Goal: Task Accomplishment & Management: Complete application form

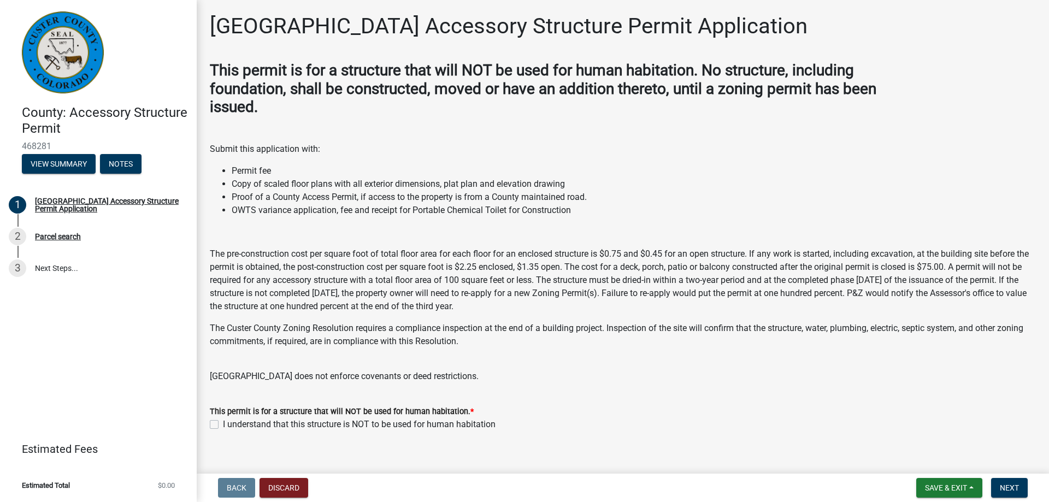
scroll to position [14, 0]
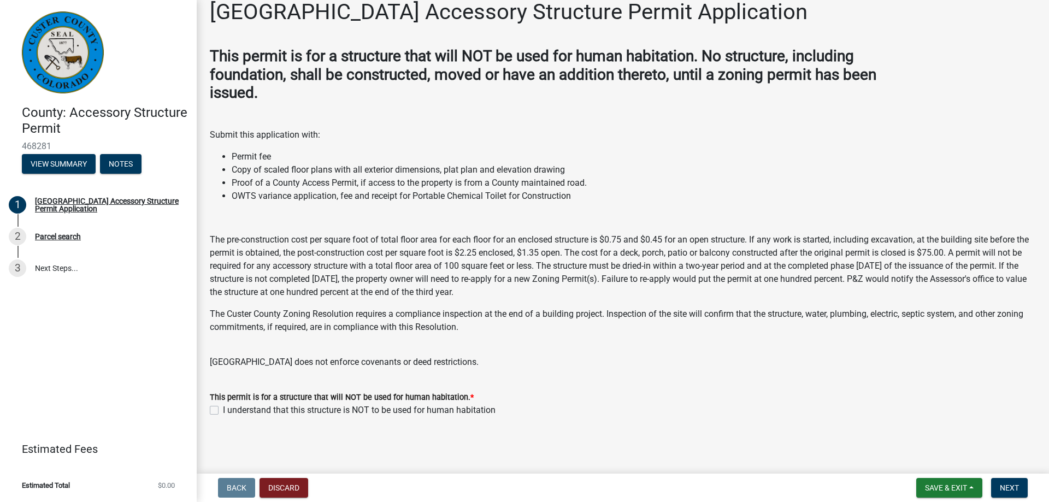
click at [223, 410] on label "I understand that this structure is NOT to be used for human habitation" at bounding box center [359, 410] width 273 height 13
click at [223, 410] on input "I understand that this structure is NOT to be used for human habitation" at bounding box center [226, 407] width 7 height 7
checkbox input "true"
click at [1022, 489] on button "Next" at bounding box center [1009, 488] width 37 height 20
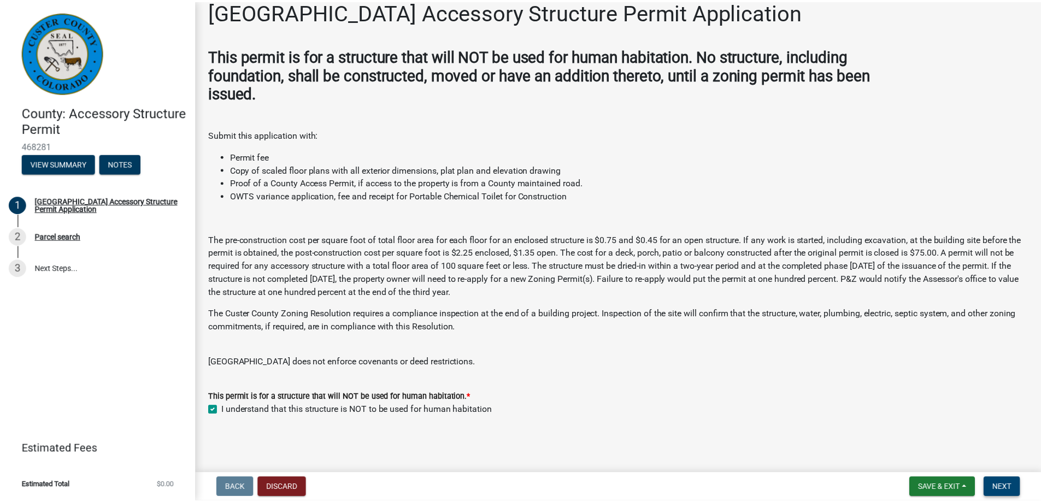
scroll to position [0, 0]
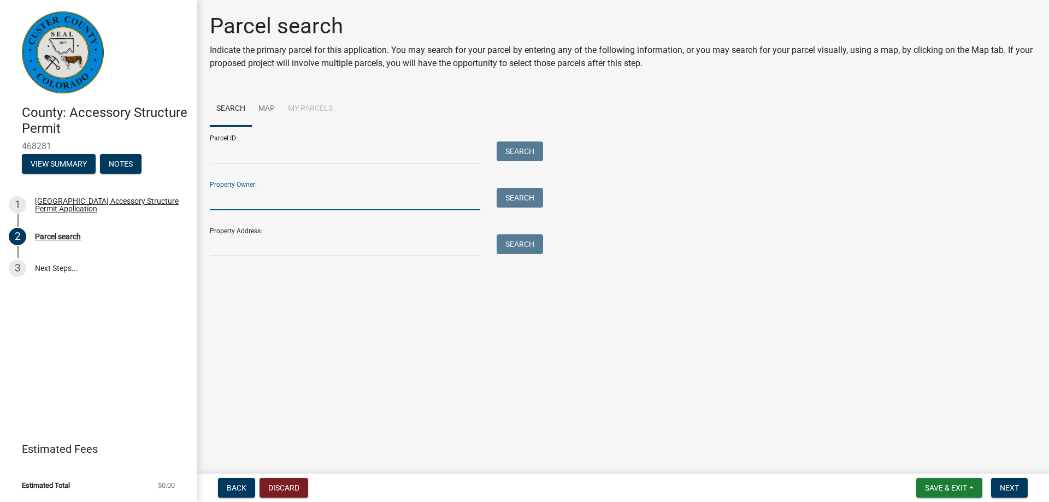
click at [251, 201] on input "Property Owner:" at bounding box center [345, 199] width 270 height 22
type input "keith Dean"
click at [505, 198] on button "Search" at bounding box center [520, 198] width 46 height 20
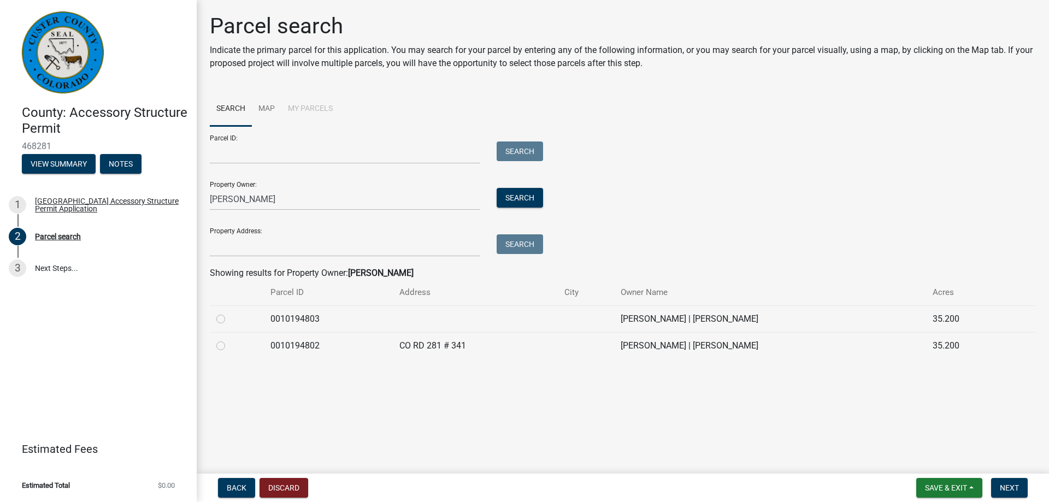
click at [230, 339] on label at bounding box center [230, 339] width 0 height 0
click at [230, 346] on input "radio" at bounding box center [233, 342] width 7 height 7
radio input "true"
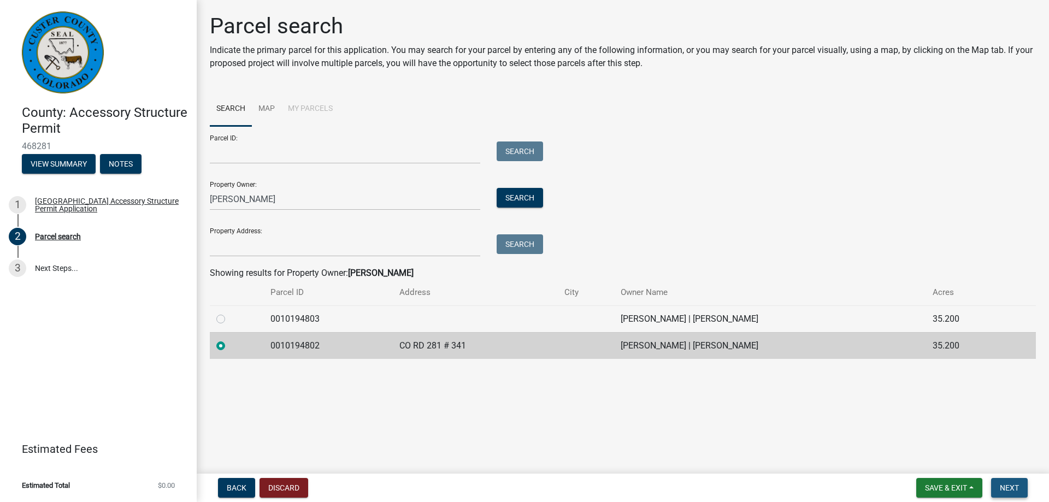
click at [1021, 487] on button "Next" at bounding box center [1009, 488] width 37 height 20
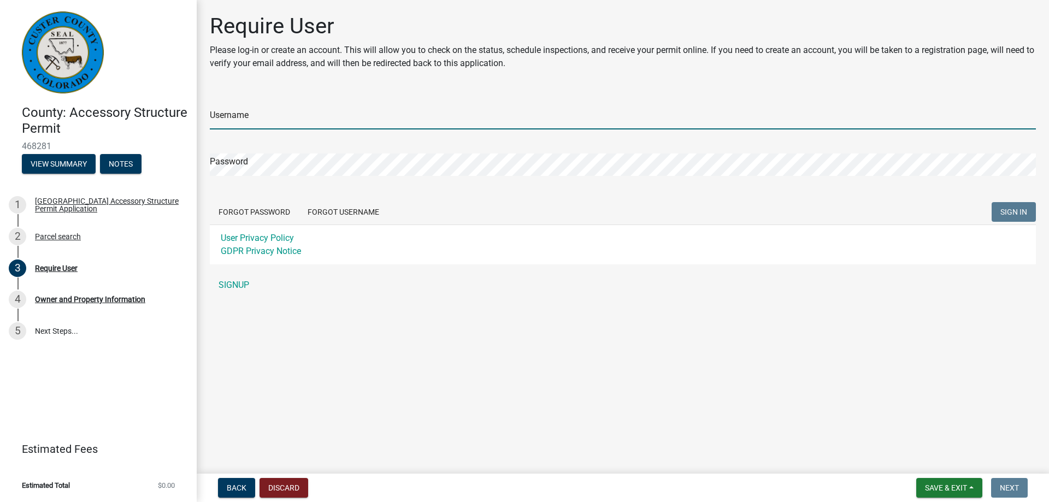
click at [273, 119] on input "Username" at bounding box center [623, 118] width 826 height 22
type input "eskeen"
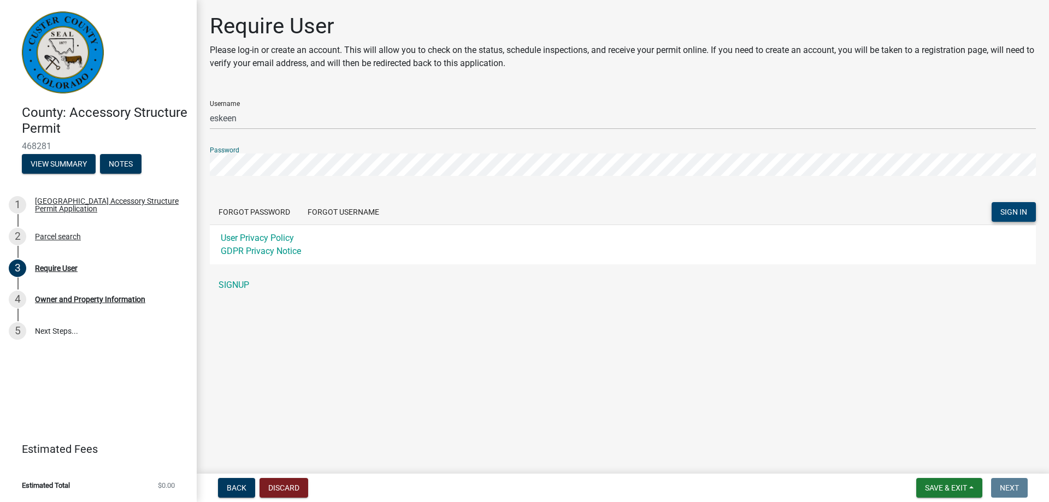
click at [1007, 207] on button "SIGN IN" at bounding box center [1014, 212] width 44 height 20
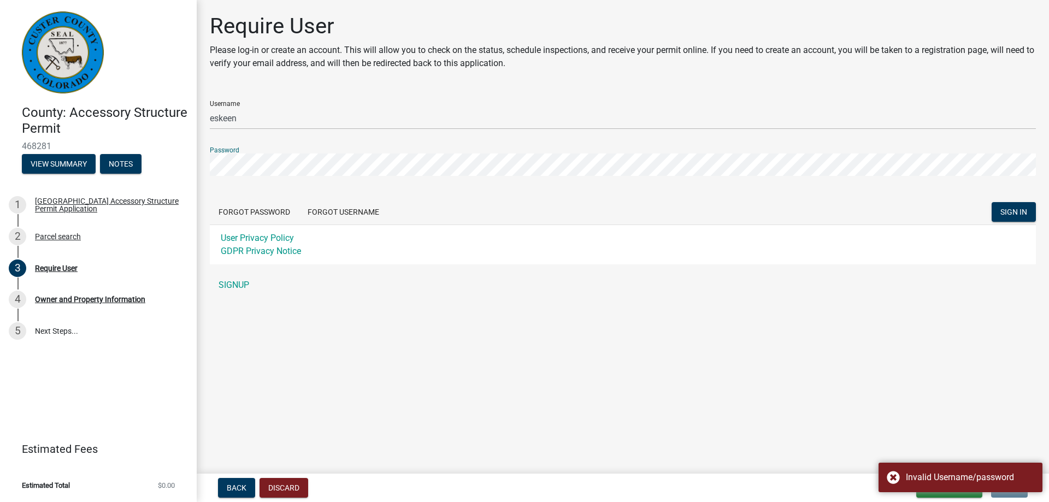
click at [199, 169] on div "Require User Please log-in or create an account. This will allow you to check o…" at bounding box center [623, 159] width 852 height 293
click at [992, 202] on button "SIGN IN" at bounding box center [1014, 212] width 44 height 20
click at [238, 285] on link "SIGNUP" at bounding box center [623, 285] width 826 height 22
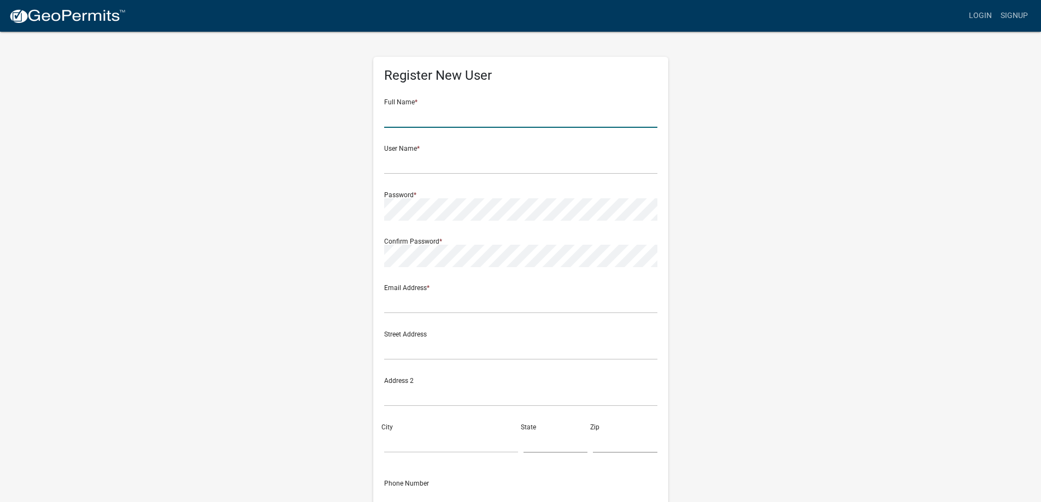
click at [391, 119] on input "text" at bounding box center [520, 116] width 273 height 22
type input "Enjoli Skeen"
type input "[EMAIL_ADDRESS][DOMAIN_NAME]"
type input "341 Co Rd 281"
type input "Westcliffe"
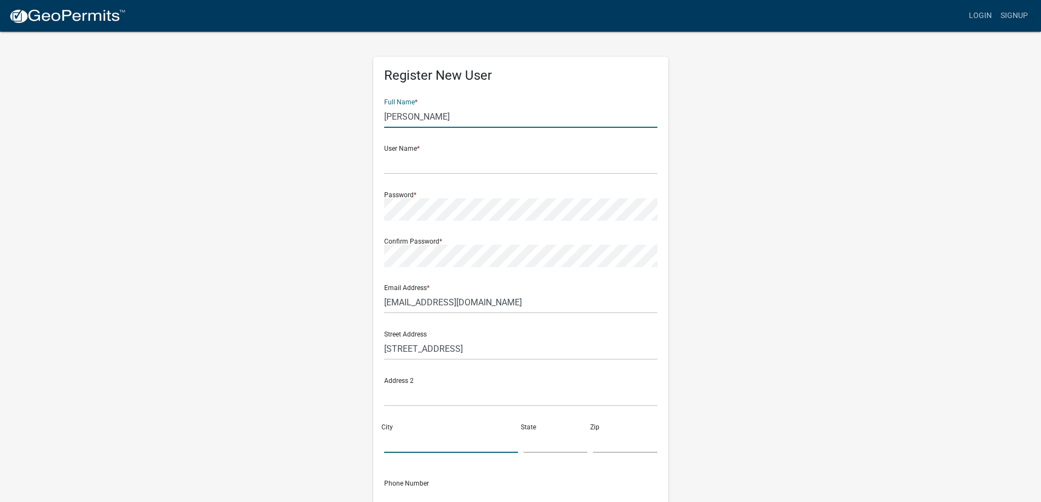
type input "CO"
type input "81252"
type input "8132402060"
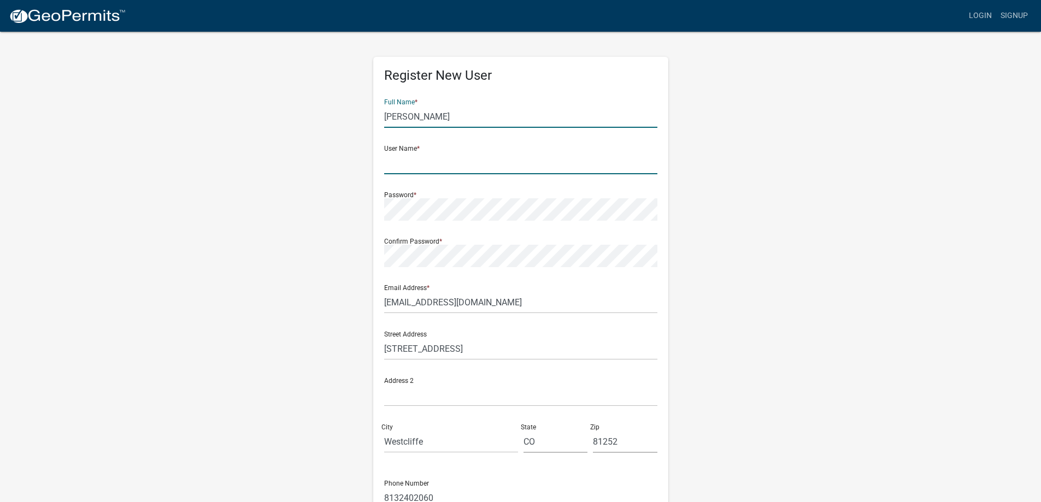
click at [406, 166] on input "text" at bounding box center [520, 163] width 273 height 22
type input "eskeen"
click at [977, 16] on link "Login" at bounding box center [980, 15] width 32 height 21
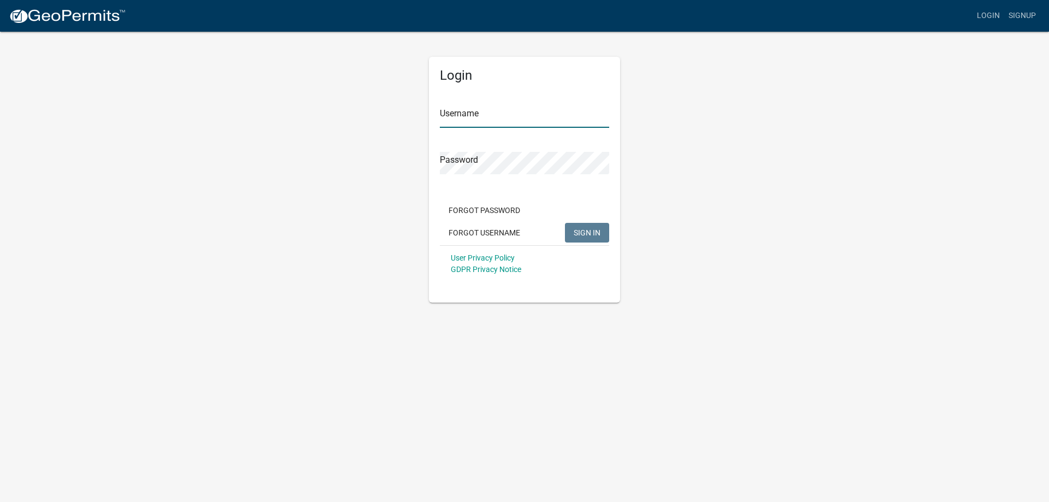
click at [460, 115] on input "Username" at bounding box center [524, 116] width 169 height 22
click at [565, 223] on button "SIGN IN" at bounding box center [587, 233] width 44 height 20
drag, startPoint x: 476, startPoint y: 115, endPoint x: 411, endPoint y: 123, distance: 65.5
click at [411, 124] on div "Login Username eskeen2 Password Forgot Password Forgot Username SIGN IN User Pr…" at bounding box center [524, 167] width 623 height 272
click at [517, 112] on input "eskeen2" at bounding box center [524, 116] width 169 height 22
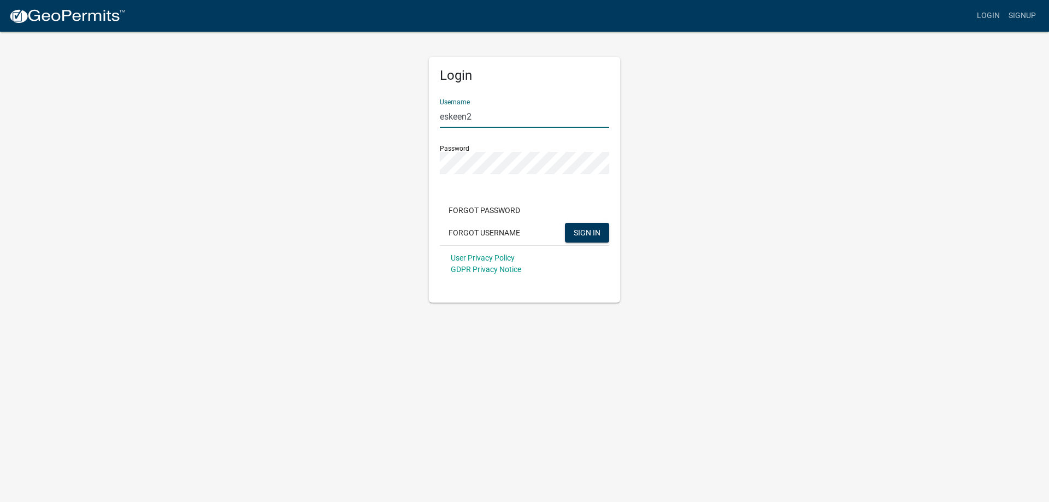
click at [493, 119] on input "eskeen2" at bounding box center [524, 116] width 169 height 22
click at [482, 120] on input "eskeen2" at bounding box center [524, 116] width 169 height 22
type input "[EMAIL_ADDRESS][DOMAIN_NAME]"
click at [583, 233] on span "SIGN IN" at bounding box center [587, 232] width 27 height 9
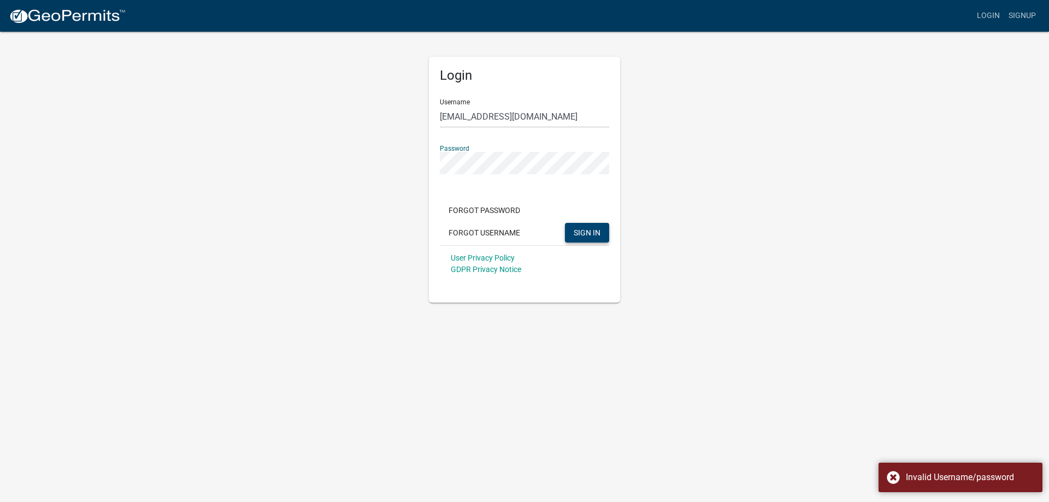
click at [363, 167] on div "Login Username eskeen@gmail.com Password Forgot Password Forgot Username SIGN I…" at bounding box center [524, 167] width 623 height 272
click at [565, 223] on button "SIGN IN" at bounding box center [587, 233] width 44 height 20
click at [426, 168] on div "Login Username eskeen@gmail.com Password Forgot Password Forgot Username SIGN I…" at bounding box center [525, 167] width 208 height 272
click at [565, 223] on button "SIGN IN" at bounding box center [587, 233] width 44 height 20
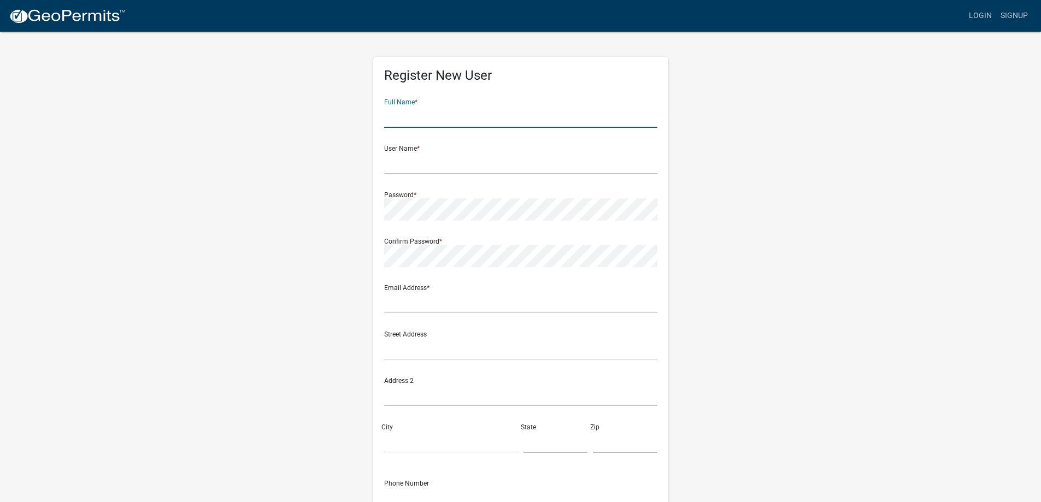
click at [423, 120] on input "text" at bounding box center [520, 116] width 273 height 22
type input "Enjoli Skeen"
type input "[EMAIL_ADDRESS][DOMAIN_NAME]"
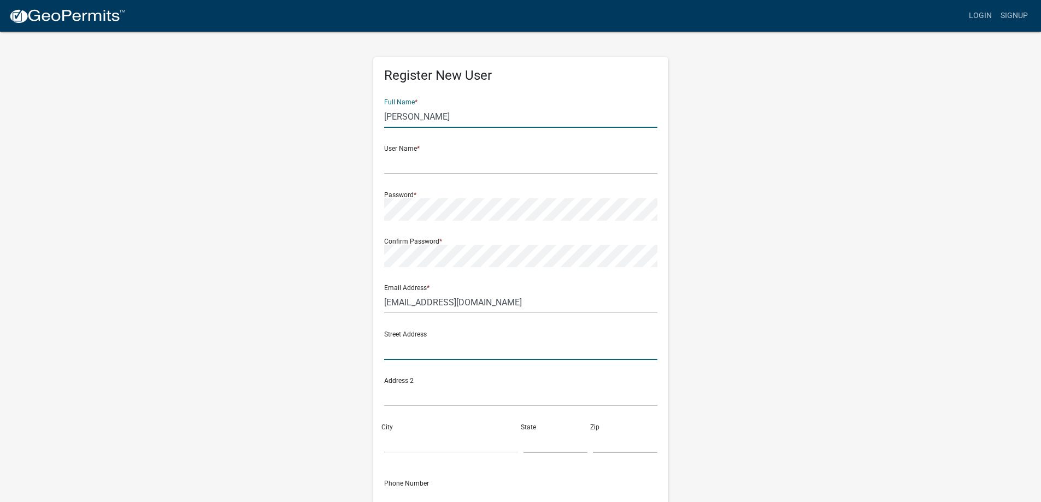
type input "341 Co Rd 281"
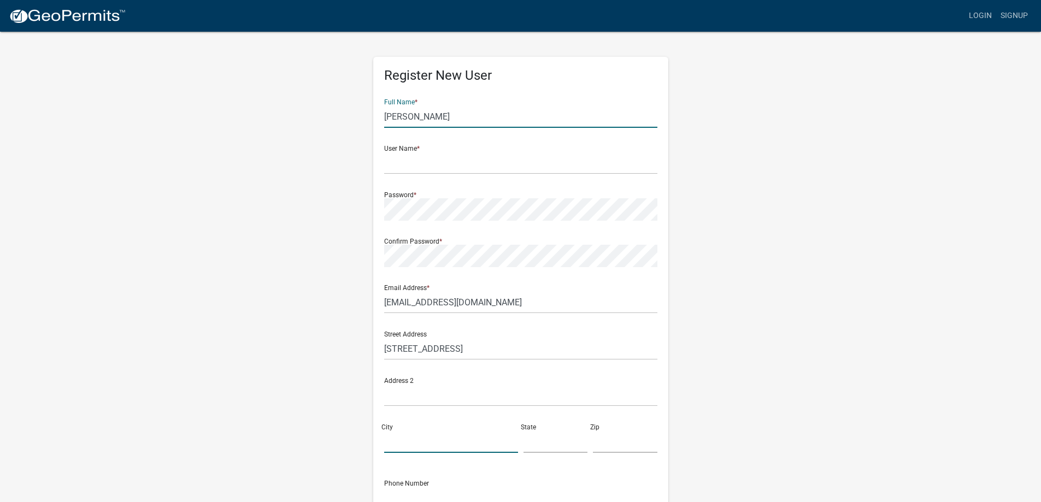
type input "Westcliffe"
type input "CO"
type input "81252"
type input "8132402060"
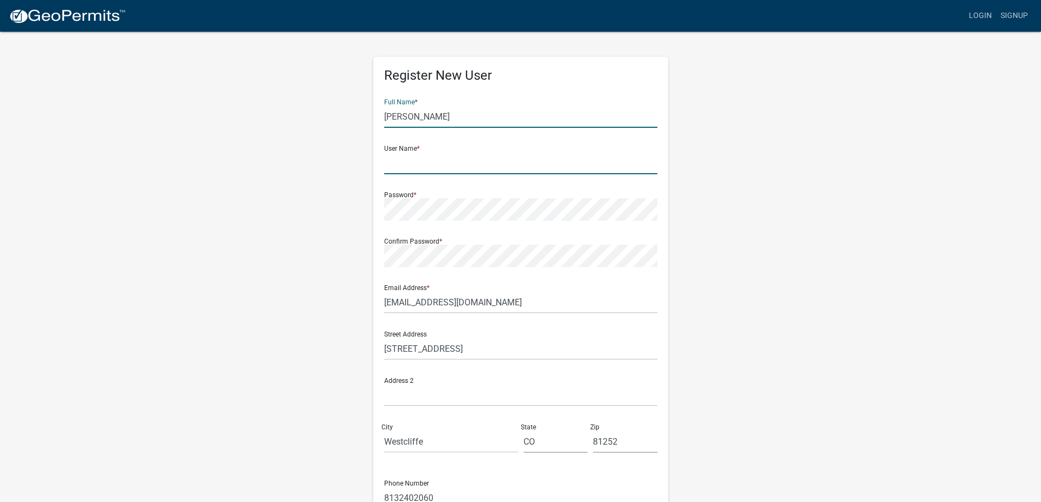
click at [440, 169] on input "text" at bounding box center [520, 163] width 273 height 22
type input "eskeen"
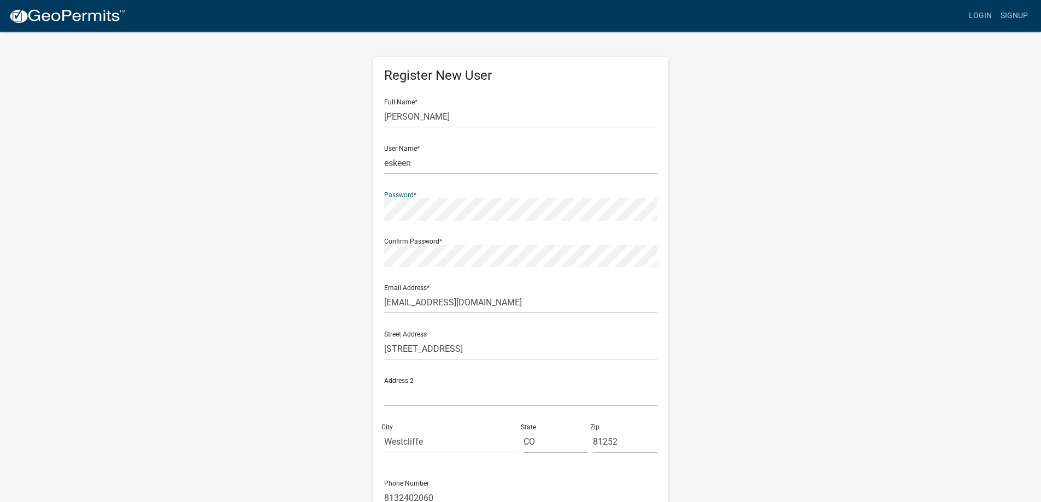
click at [376, 209] on div "Register New User Full Name * Enjoli Skeen User Name * eskeen Password * Confir…" at bounding box center [520, 318] width 295 height 522
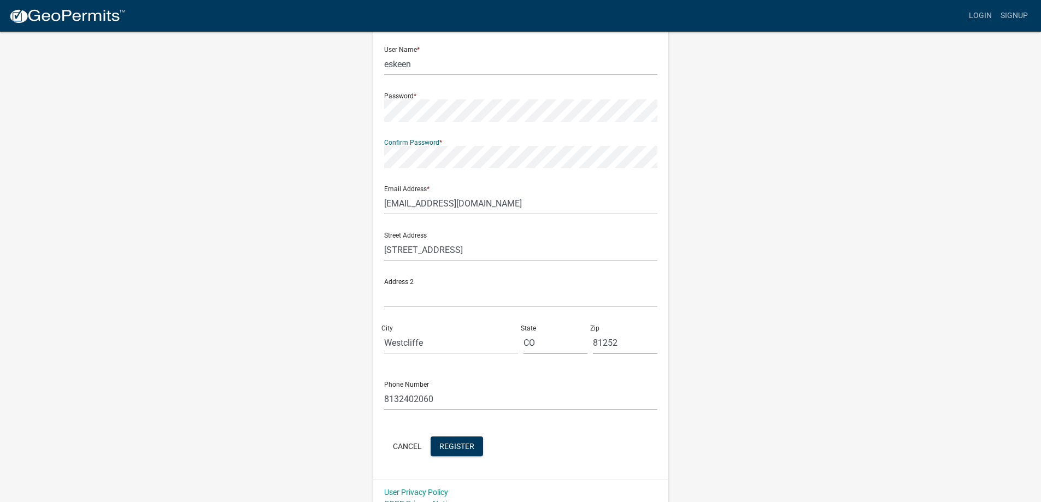
scroll to position [113, 0]
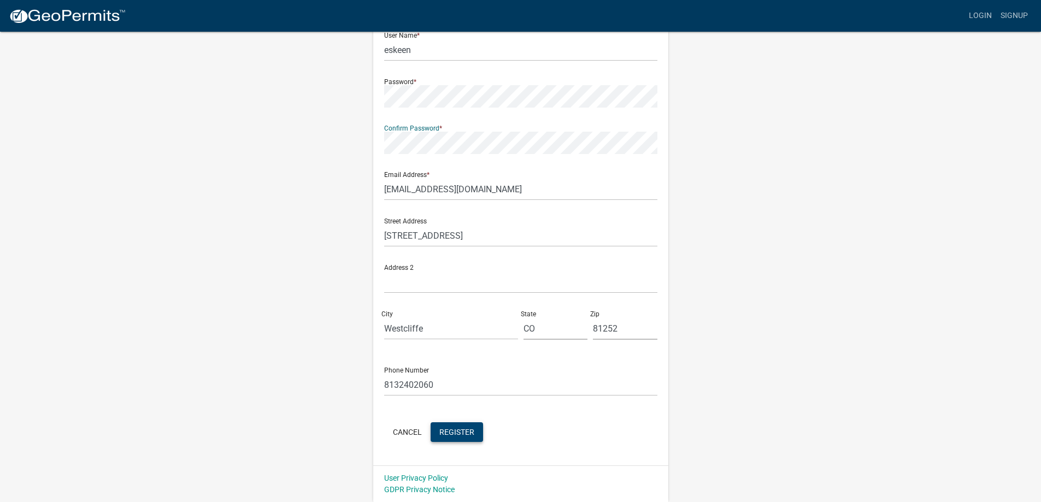
click at [459, 430] on span "Register" at bounding box center [456, 431] width 35 height 9
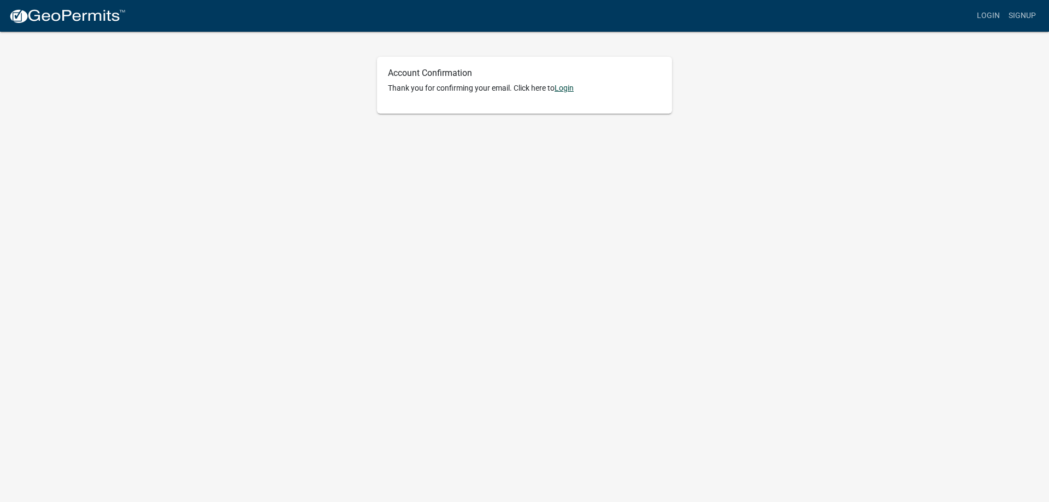
click at [568, 89] on link "Login" at bounding box center [564, 88] width 19 height 9
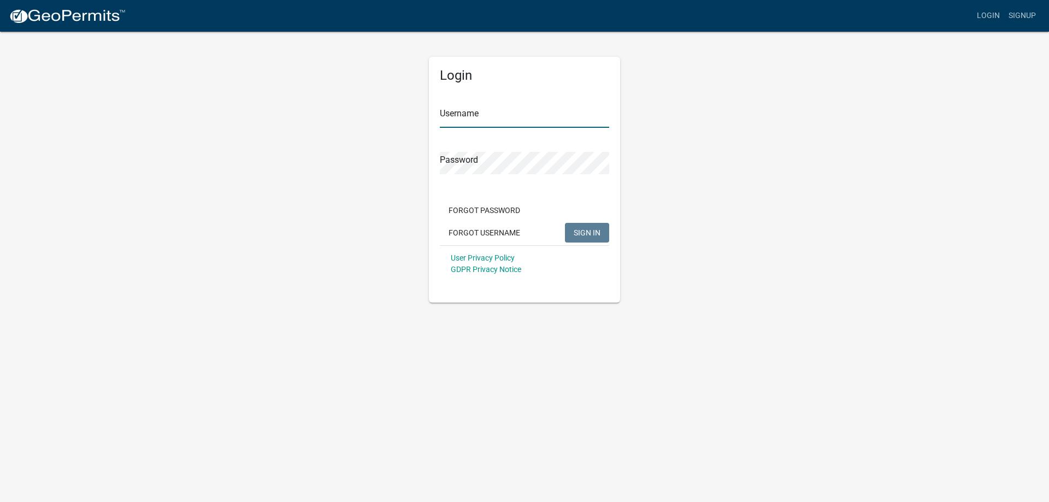
type input "eskeen"
click at [462, 123] on input "eskeen" at bounding box center [524, 116] width 169 height 22
click at [591, 238] on button "SIGN IN" at bounding box center [587, 233] width 44 height 20
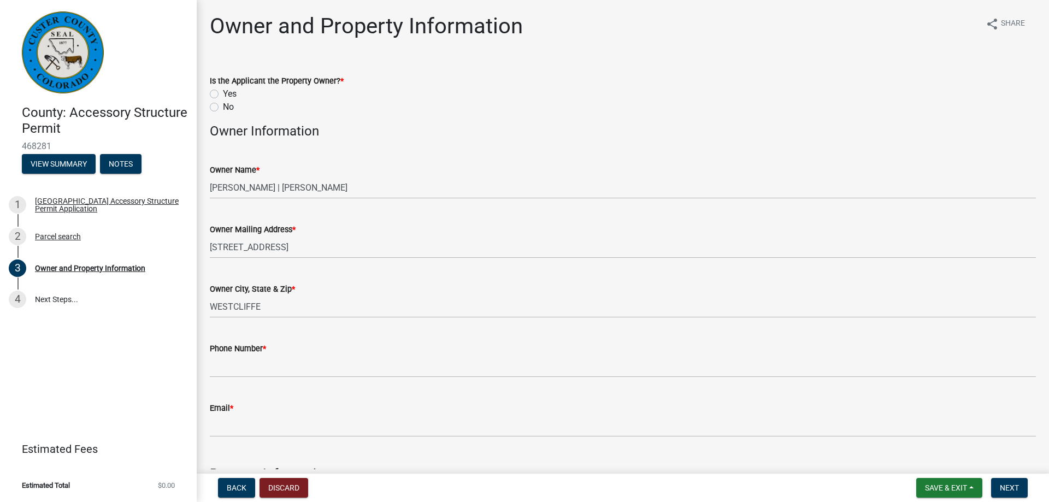
click at [223, 93] on label "Yes" at bounding box center [230, 93] width 14 height 13
click at [223, 93] on input "Yes" at bounding box center [226, 90] width 7 height 7
radio input "true"
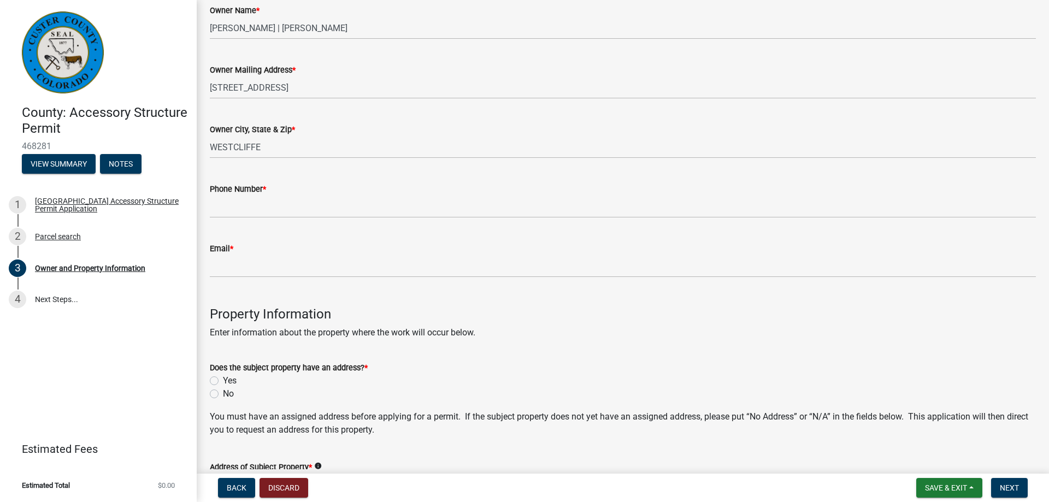
scroll to position [164, 0]
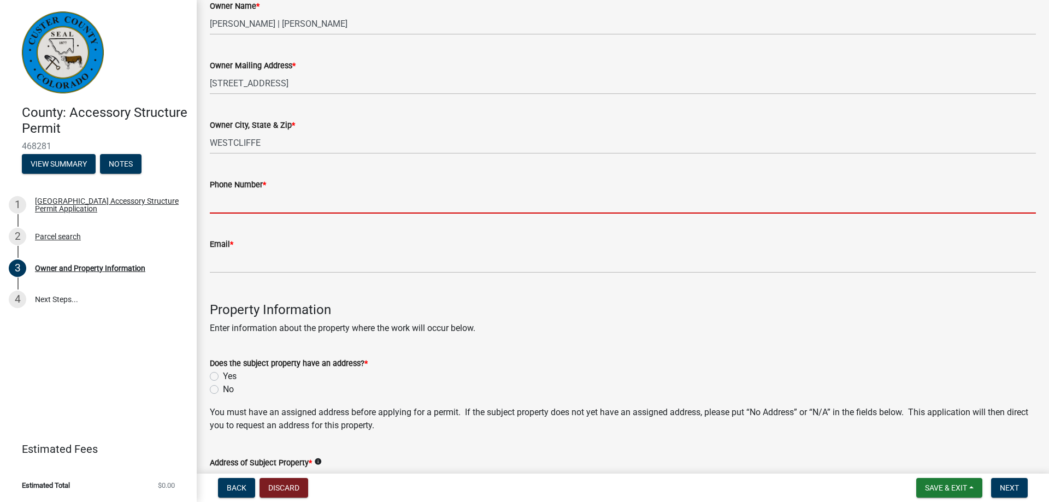
click at [255, 199] on input "Phone Number *" at bounding box center [623, 202] width 826 height 22
type input "8132402060"
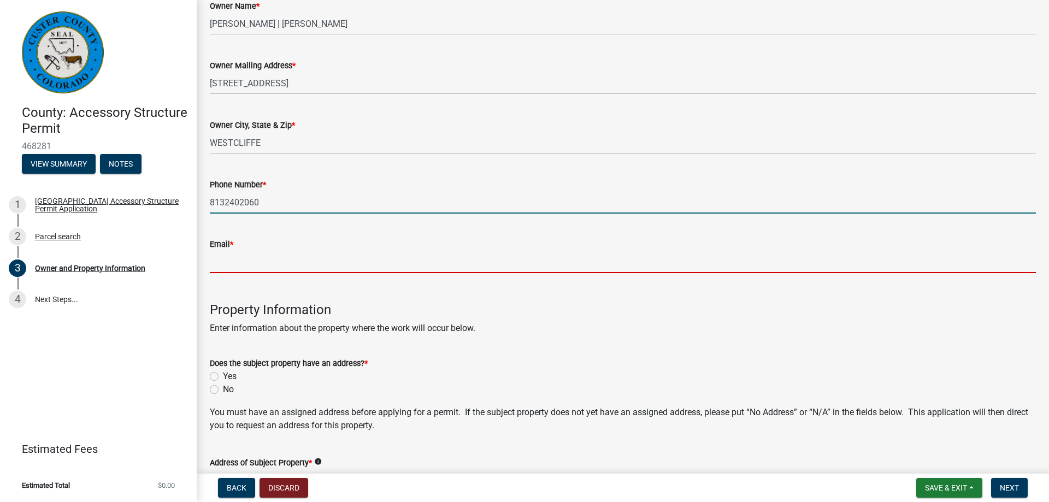
type input "[EMAIL_ADDRESS][DOMAIN_NAME]"
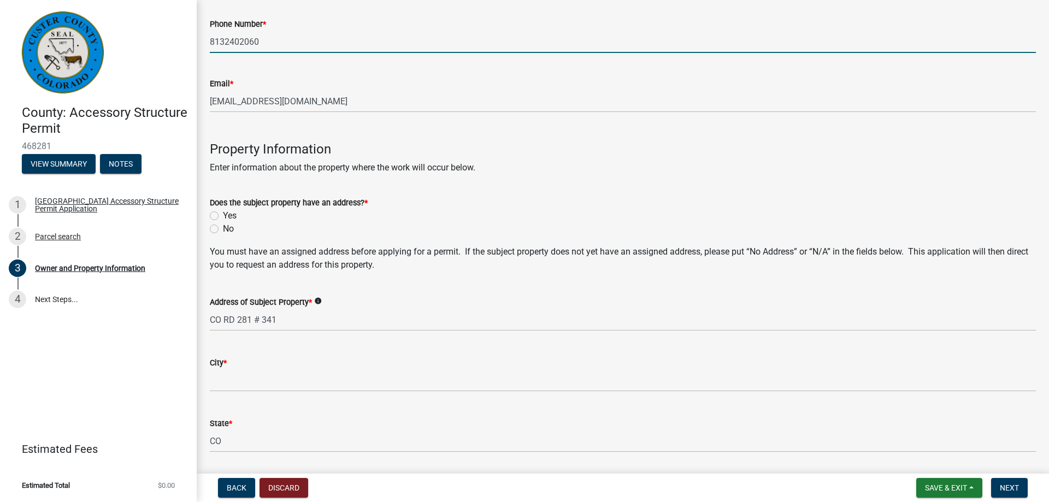
scroll to position [328, 0]
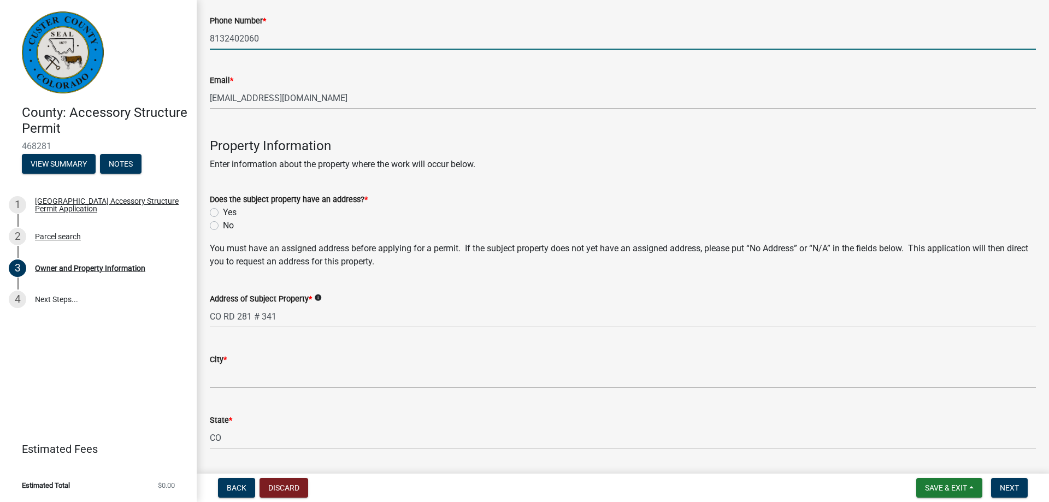
click at [223, 213] on label "Yes" at bounding box center [230, 212] width 14 height 13
click at [223, 213] on input "Yes" at bounding box center [226, 209] width 7 height 7
radio input "true"
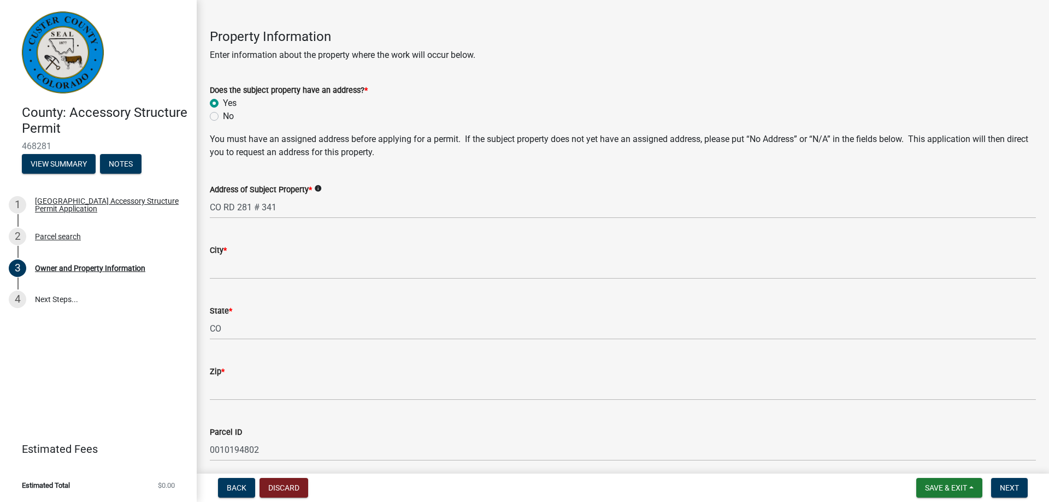
scroll to position [492, 0]
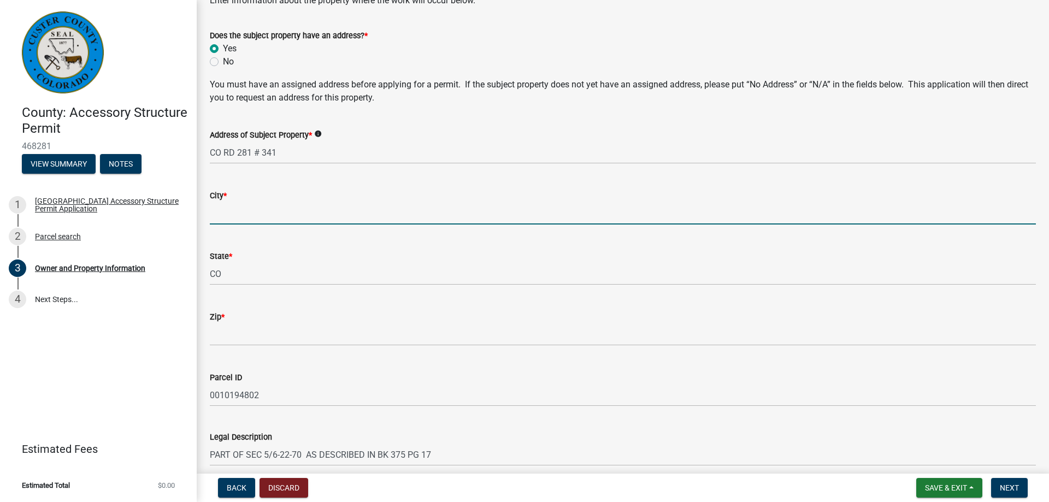
click at [261, 211] on input "City *" at bounding box center [623, 213] width 826 height 22
type input "Westcliffe"
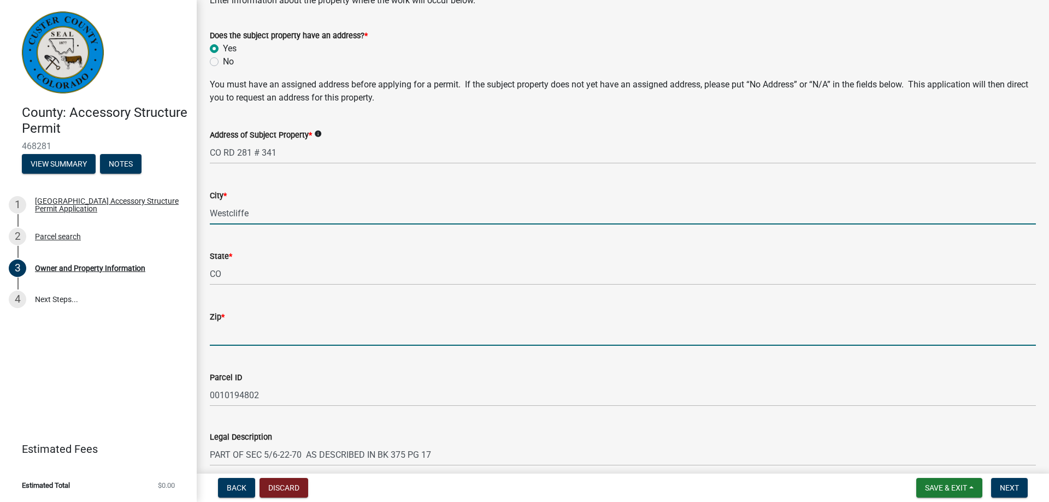
type input "81252"
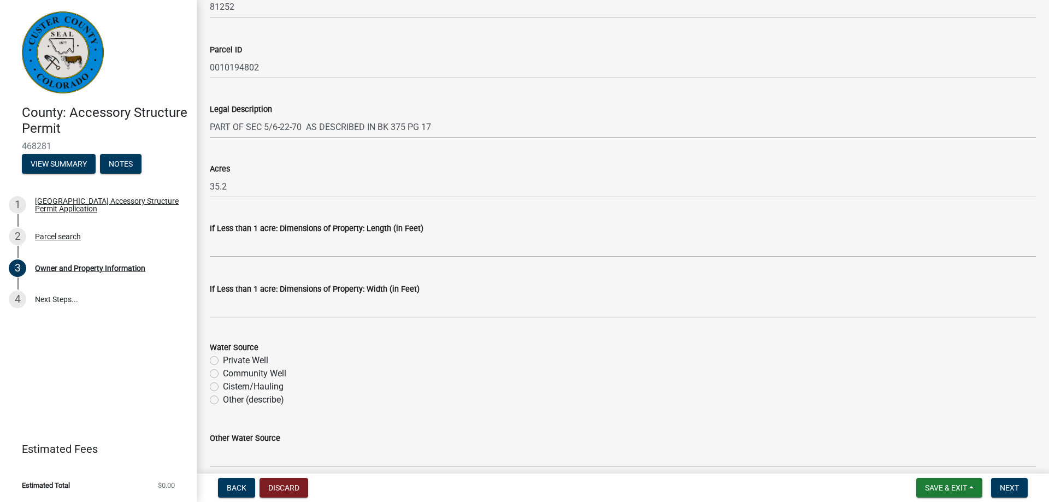
scroll to position [869, 0]
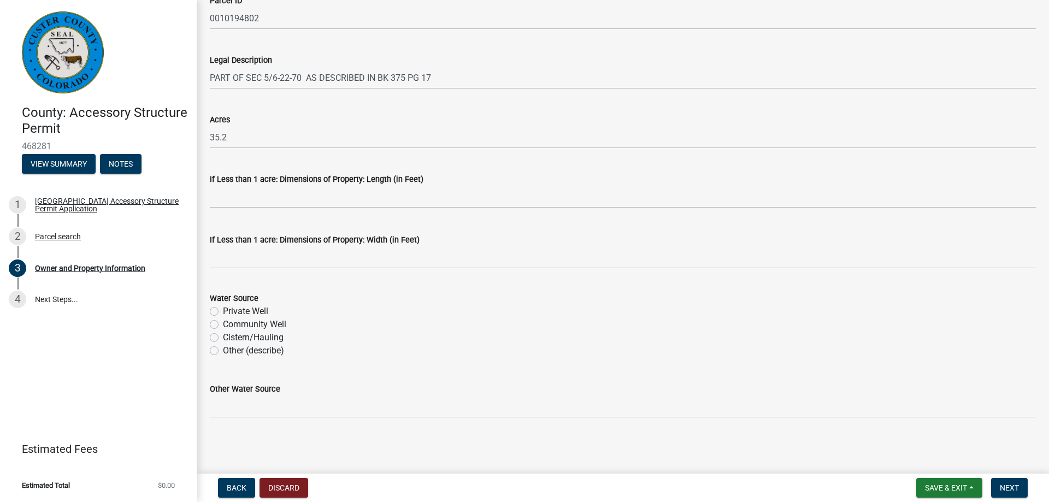
click at [223, 313] on label "Private Well" at bounding box center [245, 311] width 45 height 13
click at [223, 312] on input "Private Well" at bounding box center [226, 308] width 7 height 7
radio input "true"
click at [1019, 489] on span "Next" at bounding box center [1009, 488] width 19 height 9
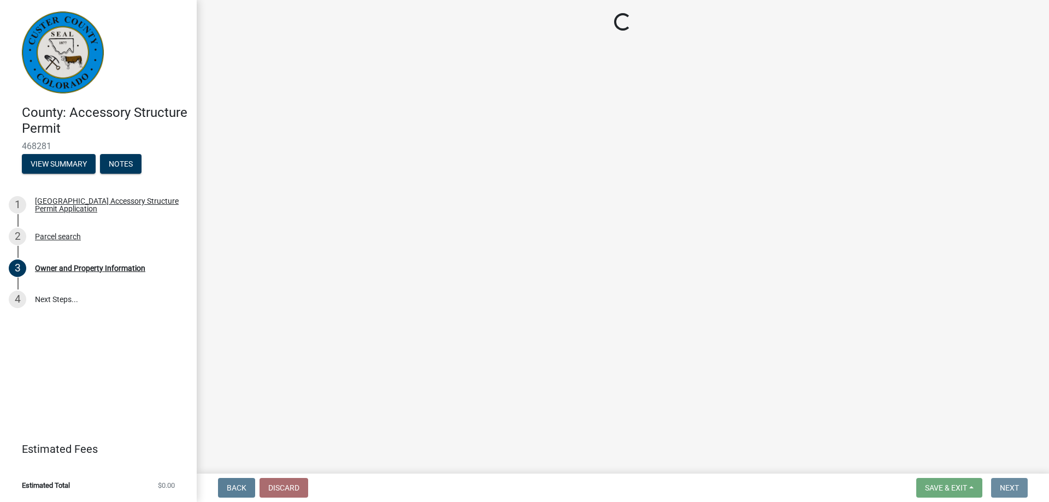
scroll to position [0, 0]
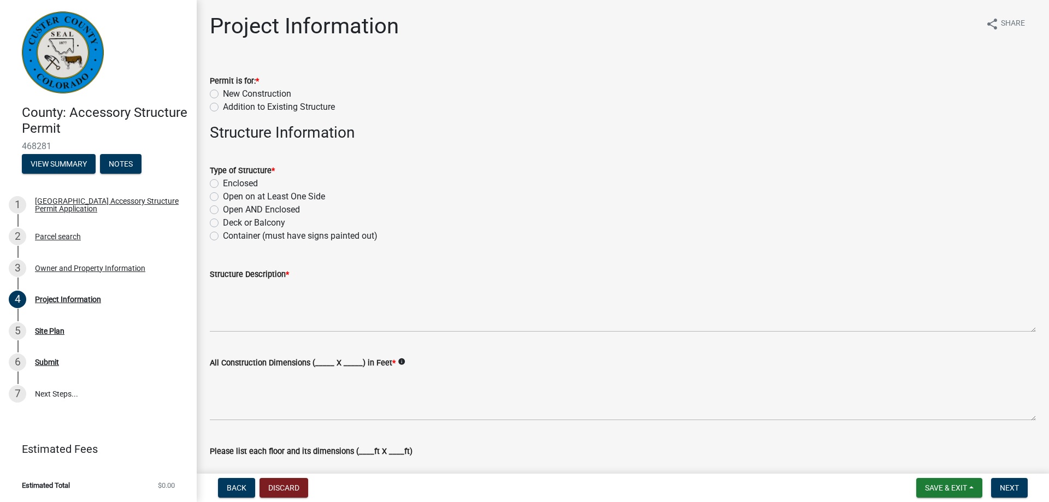
click at [223, 110] on label "Addition to Existing Structure" at bounding box center [279, 107] width 112 height 13
click at [223, 108] on input "Addition to Existing Structure" at bounding box center [226, 104] width 7 height 7
radio input "true"
click at [223, 210] on label "Open AND Enclosed" at bounding box center [261, 209] width 77 height 13
click at [223, 210] on input "Open AND Enclosed" at bounding box center [226, 206] width 7 height 7
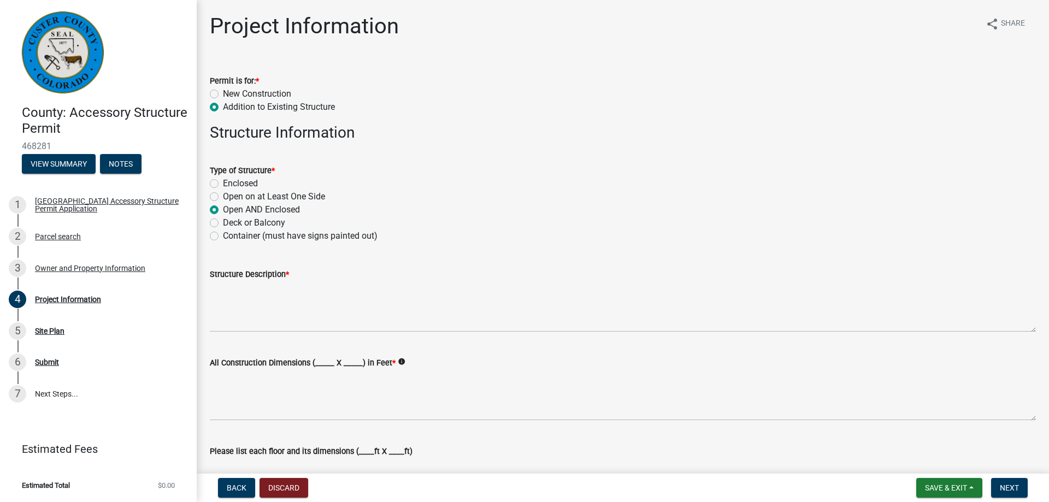
radio input "true"
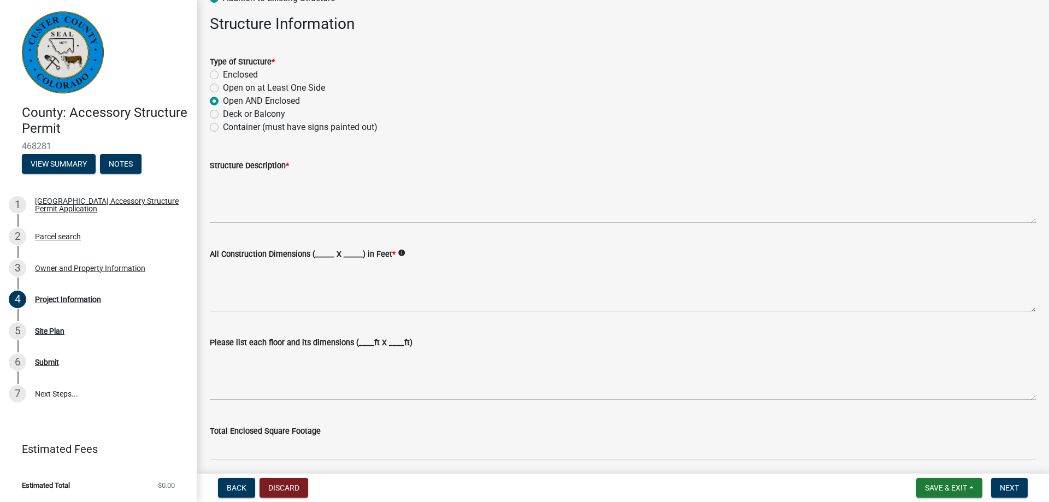
scroll to position [109, 0]
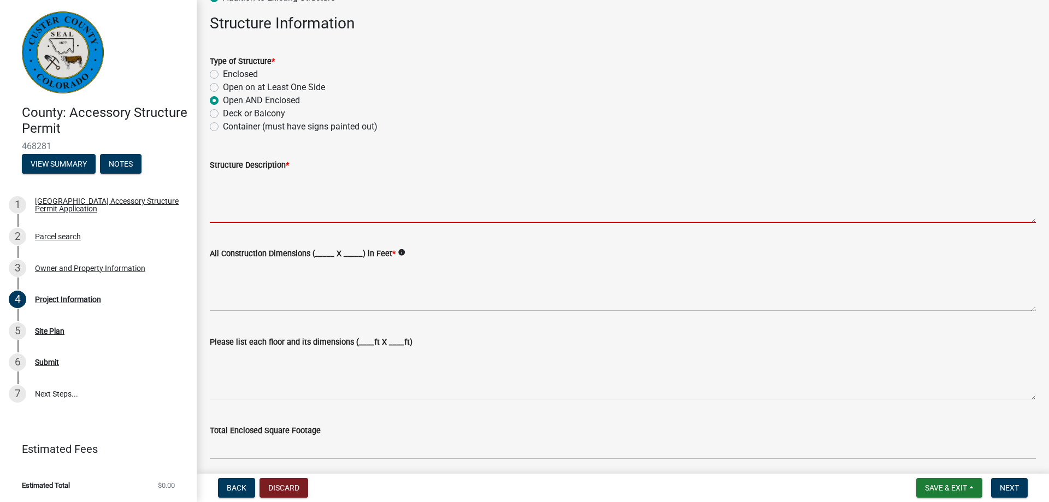
click at [230, 213] on textarea "Structure Description *" at bounding box center [623, 197] width 826 height 51
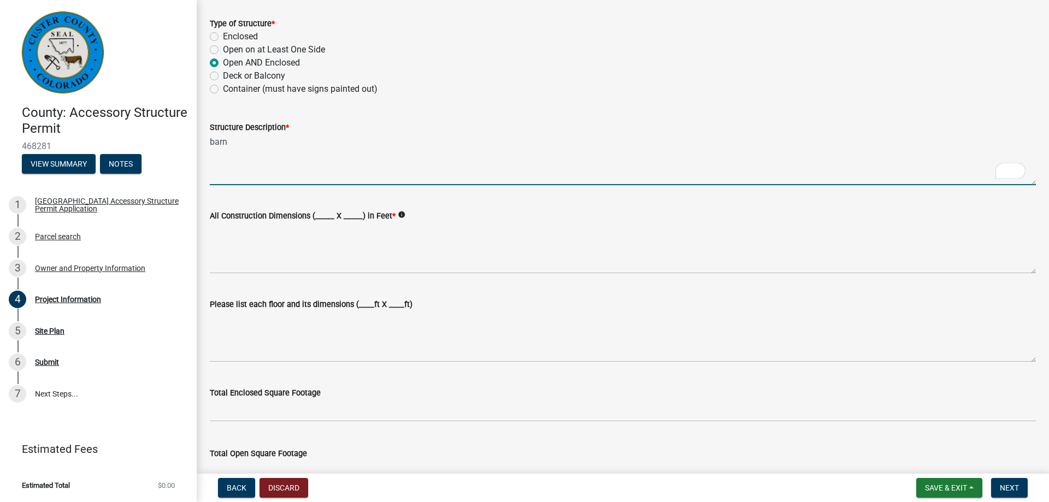
scroll to position [164, 0]
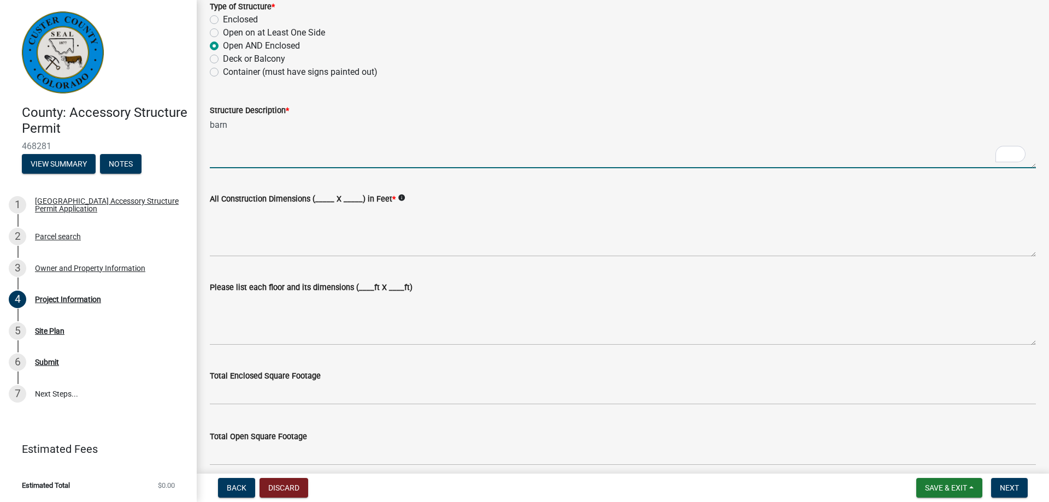
type textarea "barn"
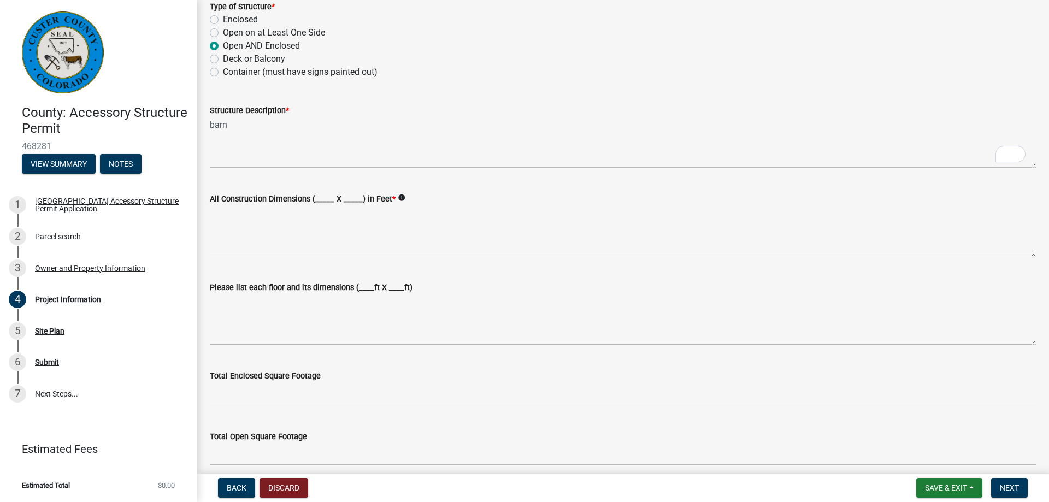
click at [317, 196] on label "All Construction Dimensions (_____ X _____) in Feet *" at bounding box center [303, 200] width 186 height 8
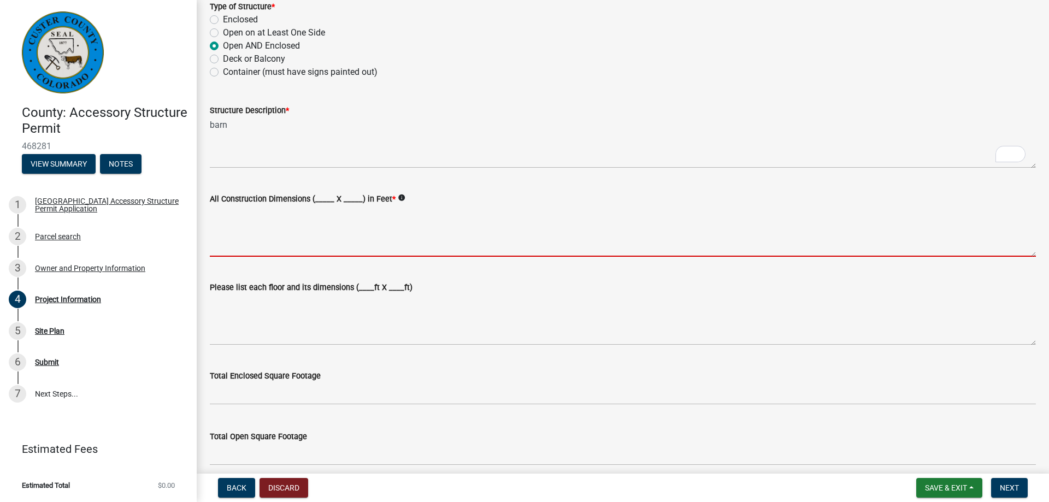
click at [317, 205] on textarea "All Construction Dimensions (_____ X _____) in Feet *" at bounding box center [623, 230] width 826 height 51
click at [315, 198] on label "All Construction Dimensions (_____ X _____) in Feet *" at bounding box center [303, 200] width 186 height 8
click at [315, 205] on textarea "All Construction Dimensions (_____ X _____) in Feet *" at bounding box center [623, 230] width 826 height 51
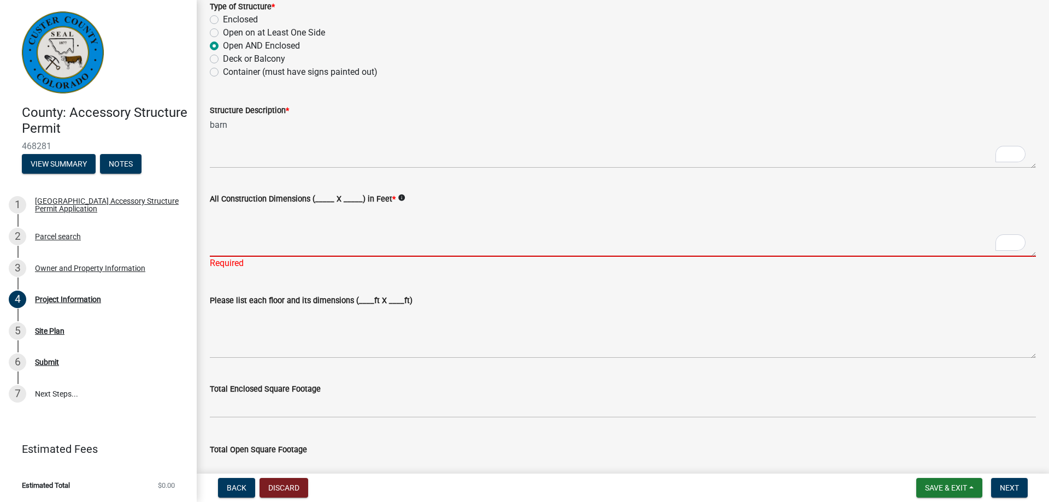
click at [233, 238] on textarea "All Construction Dimensions (_____ X _____) in Feet *" at bounding box center [623, 230] width 826 height 51
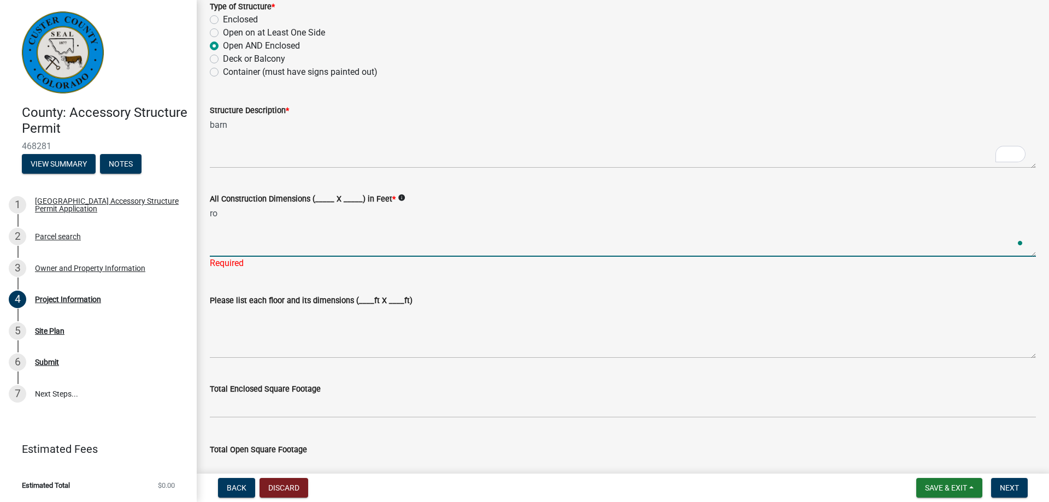
type textarea "r"
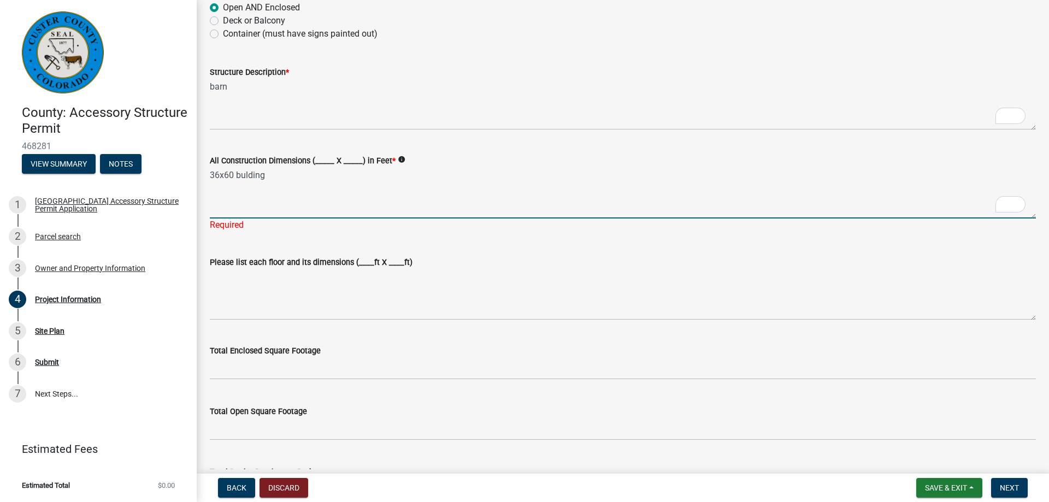
scroll to position [219, 0]
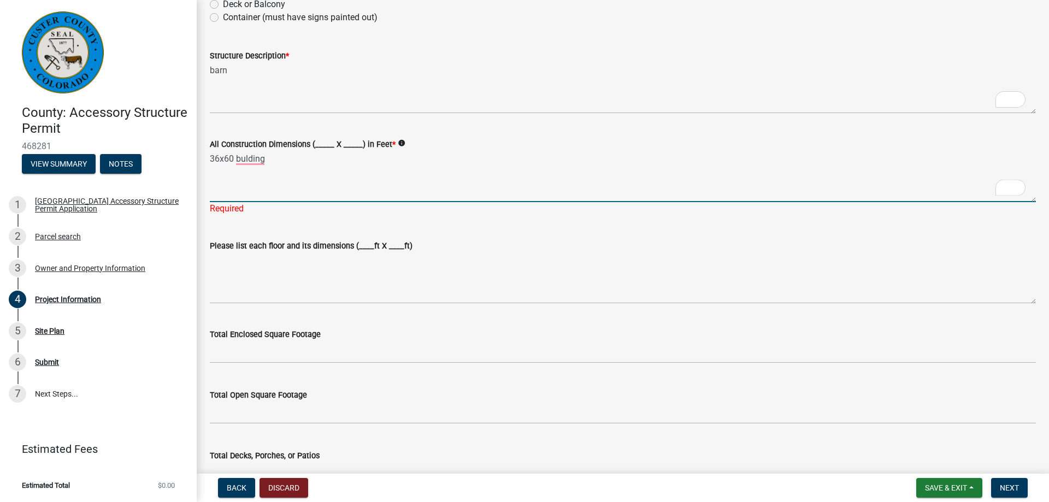
click at [245, 161] on textarea "36x60 bulding" at bounding box center [623, 176] width 826 height 51
click at [273, 157] on textarea "36x60 building" at bounding box center [623, 176] width 826 height 51
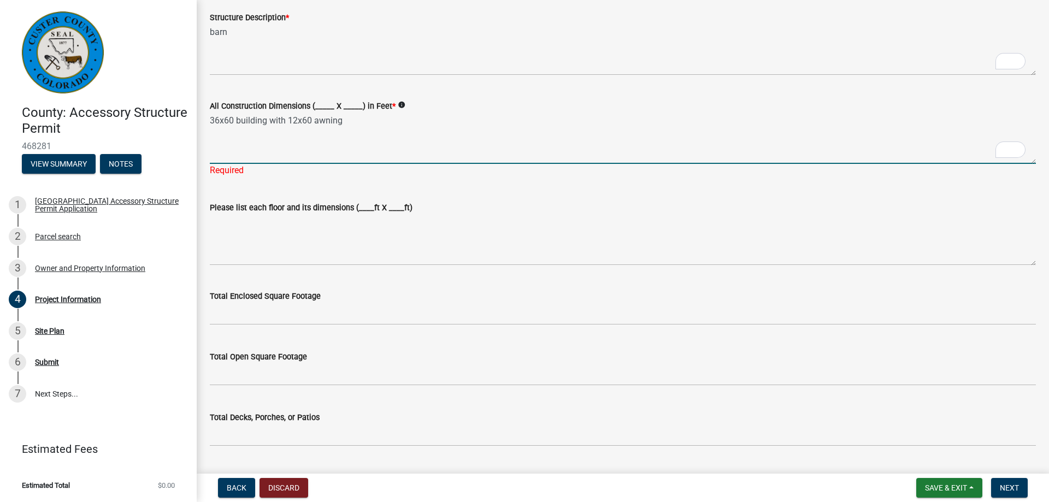
scroll to position [273, 0]
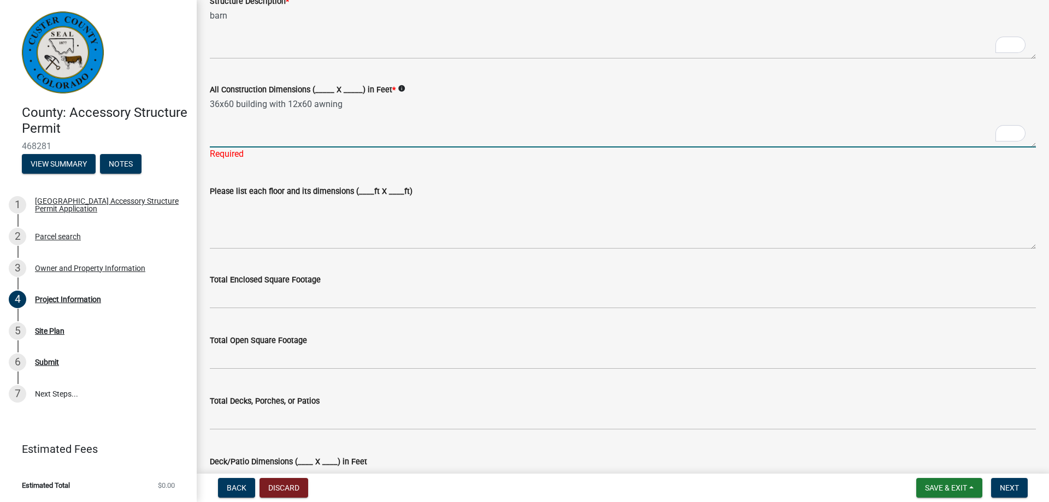
type textarea "36x60 building with 12x60 awning"
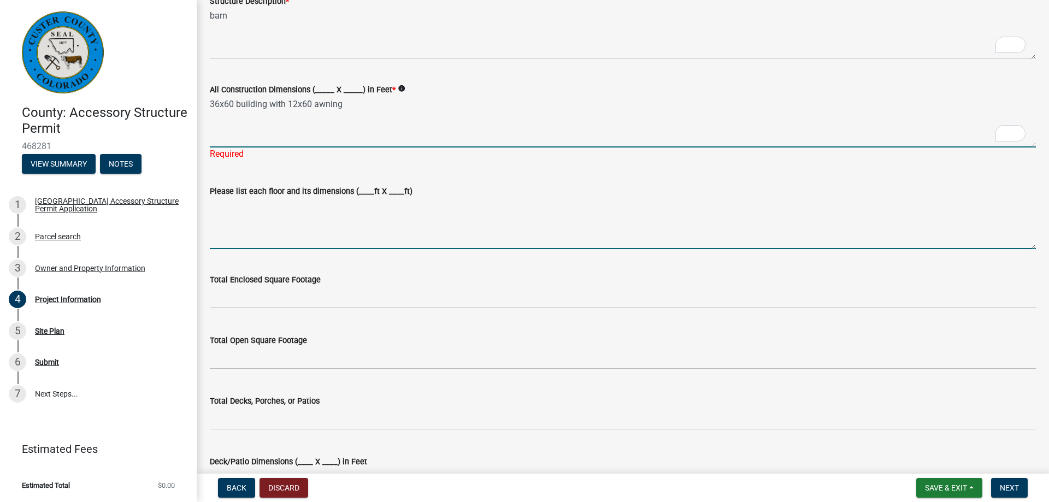
click at [262, 239] on wm-data-entity-input "Please list each floor and its dimensions (____ft X ____ft)" at bounding box center [623, 213] width 826 height 89
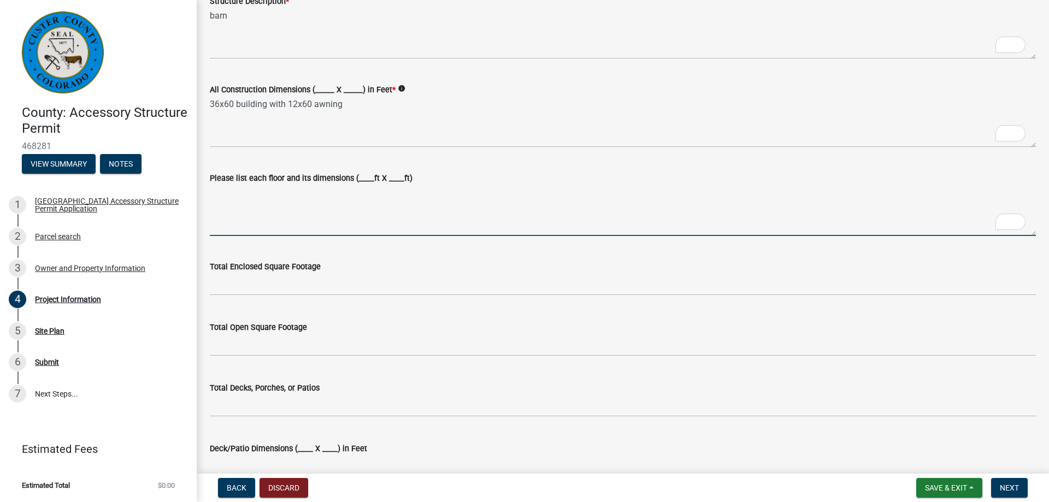
click at [252, 213] on textarea "Please list each floor and its dimensions (____ft X ____ft)" at bounding box center [623, 210] width 826 height 51
type textarea "36x60"
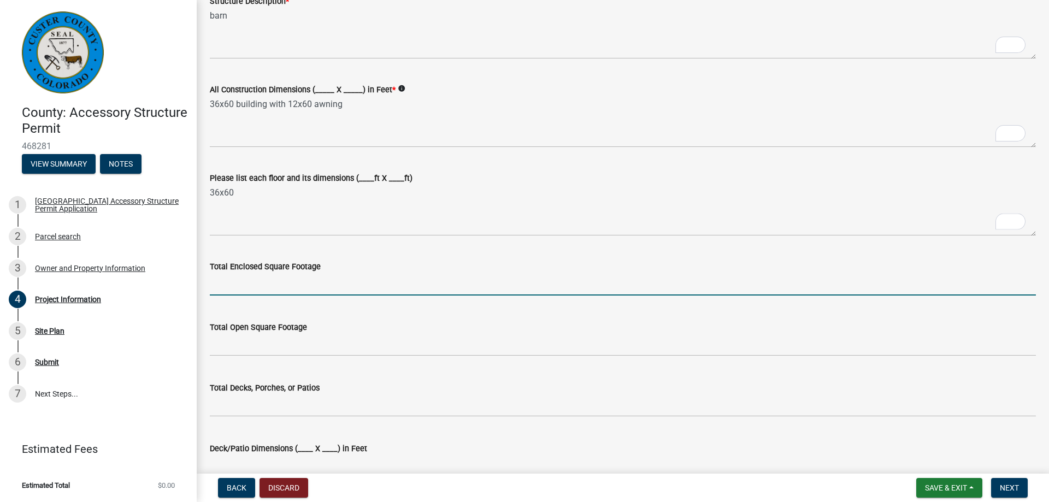
click at [257, 281] on input "text" at bounding box center [623, 284] width 826 height 22
type input "2160"
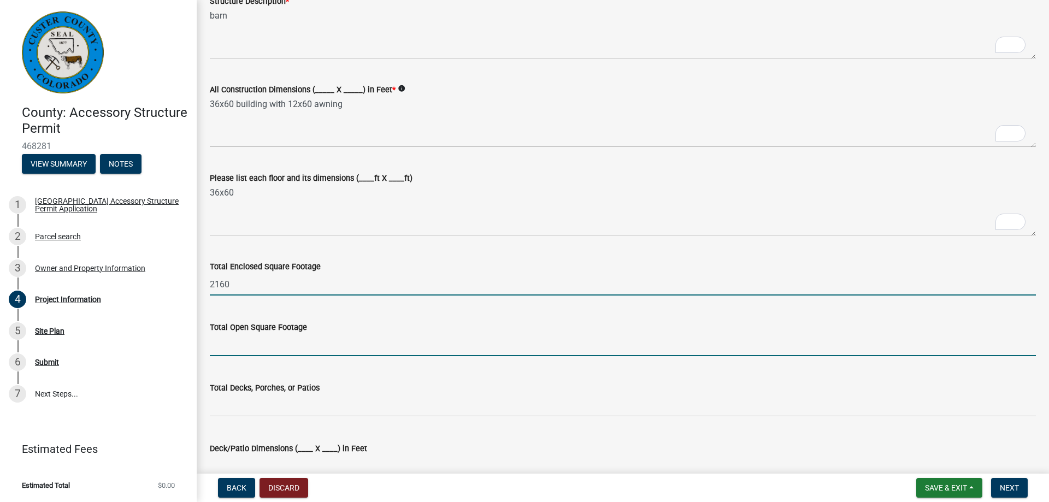
click at [232, 348] on input "text" at bounding box center [623, 345] width 826 height 22
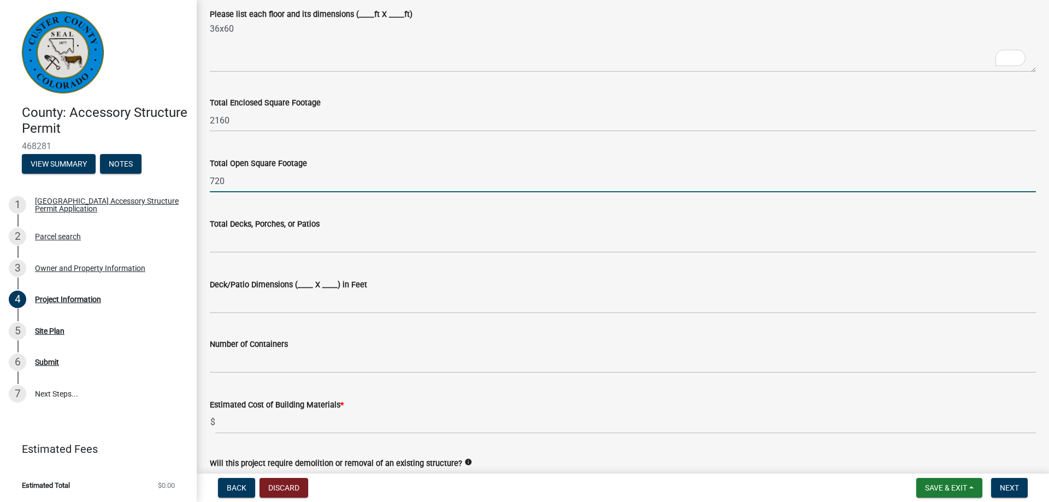
scroll to position [492, 0]
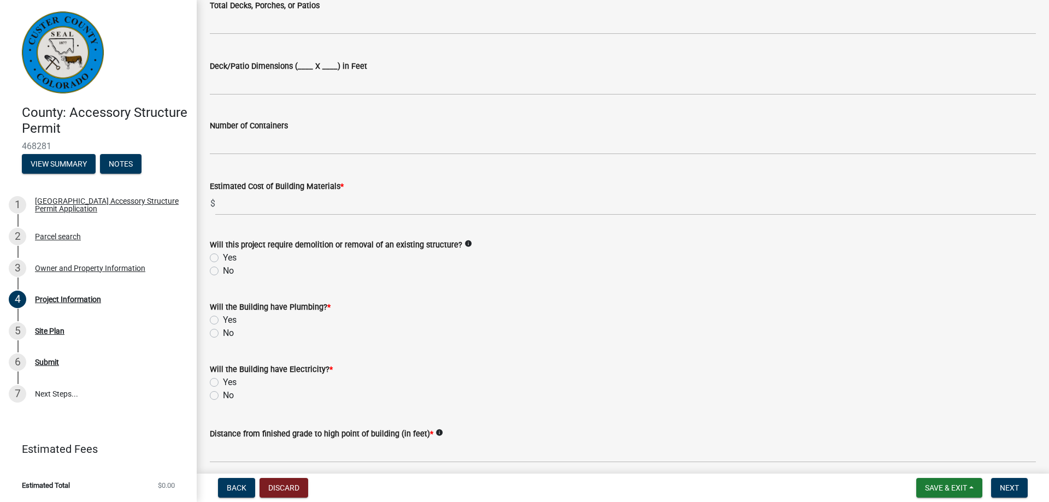
type input "720"
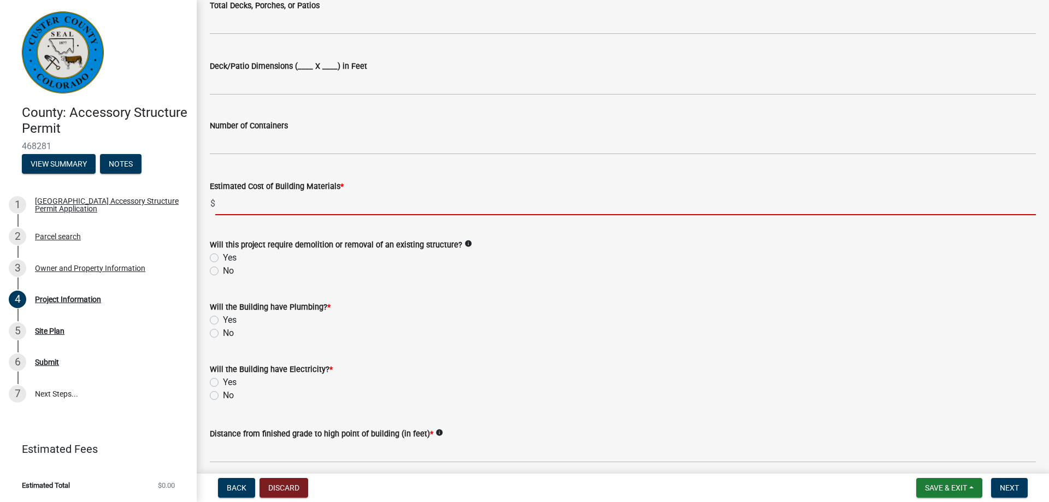
click at [245, 199] on input "text" at bounding box center [625, 204] width 821 height 22
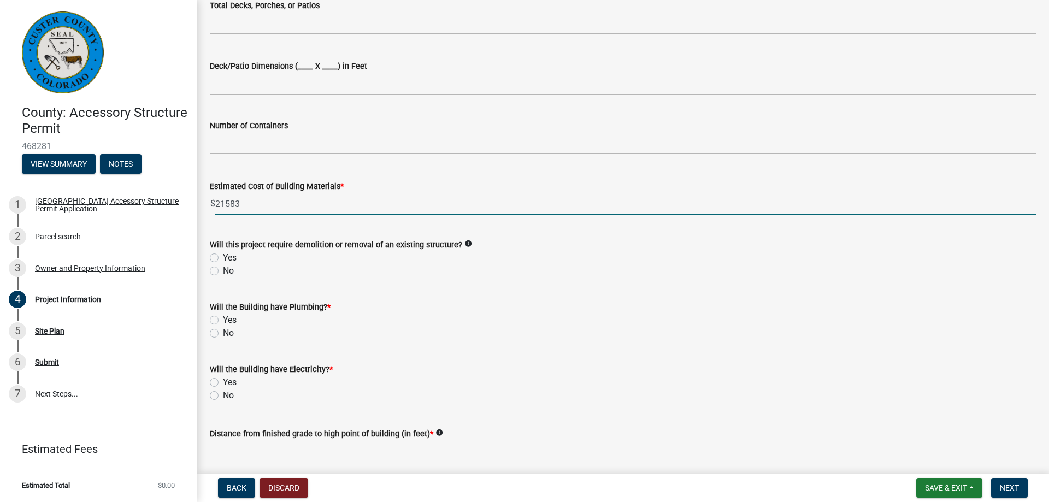
type input "21583"
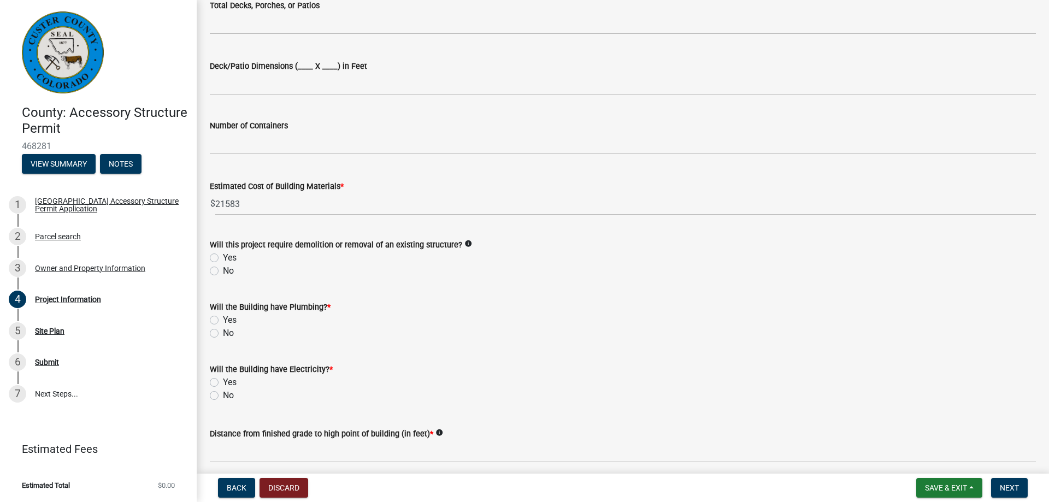
click at [223, 272] on label "No" at bounding box center [228, 270] width 11 height 13
click at [223, 272] on input "No" at bounding box center [226, 267] width 7 height 7
radio input "true"
click at [223, 335] on label "No" at bounding box center [228, 333] width 11 height 13
click at [223, 334] on input "No" at bounding box center [226, 330] width 7 height 7
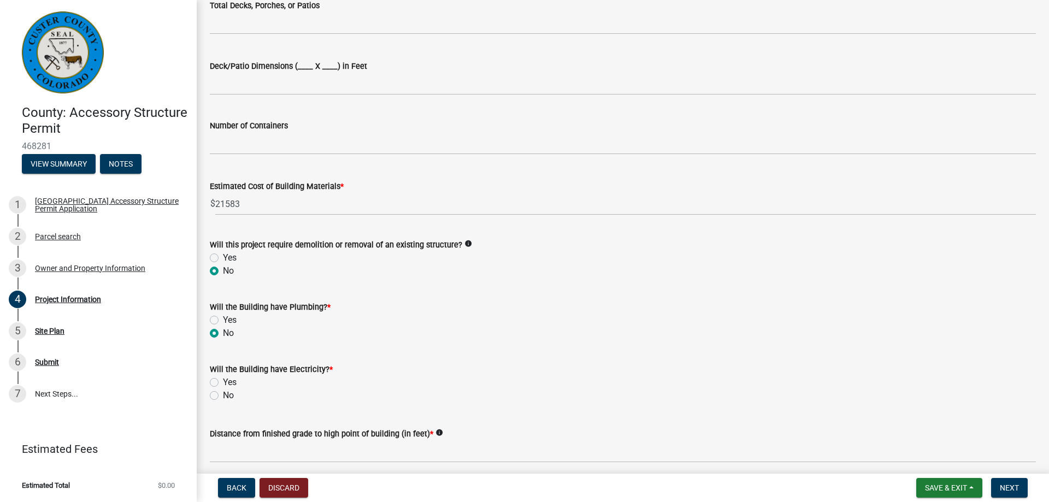
radio input "true"
click at [223, 395] on label "No" at bounding box center [228, 395] width 11 height 13
click at [223, 395] on input "No" at bounding box center [226, 392] width 7 height 7
radio input "true"
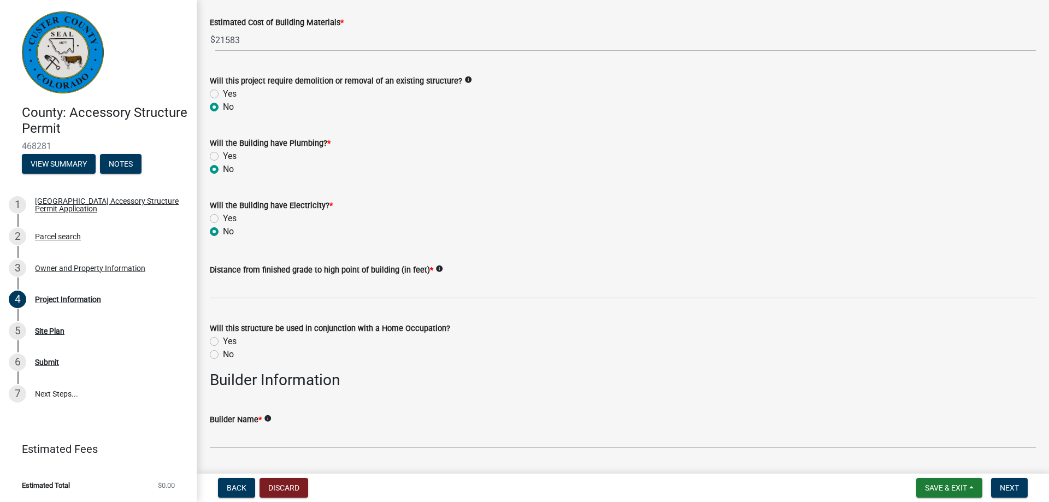
scroll to position [904, 0]
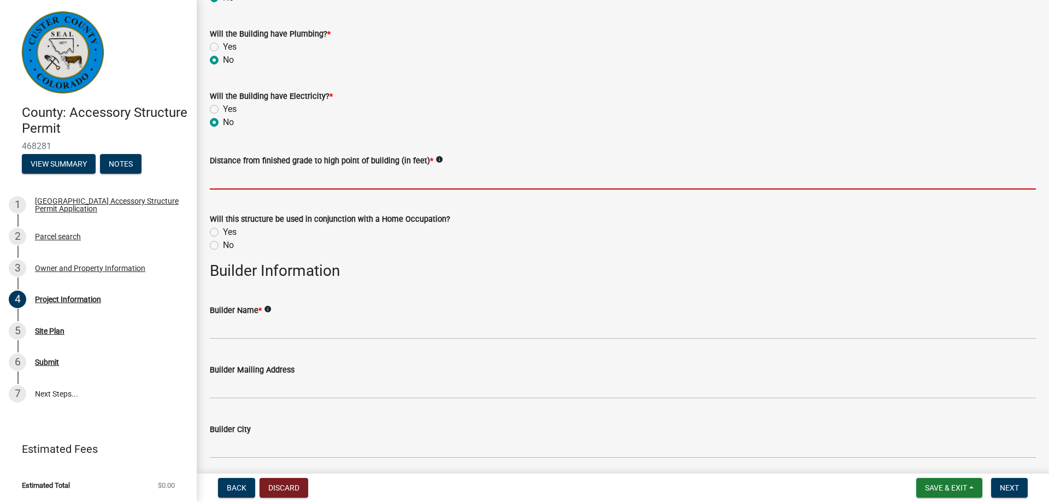
click at [274, 177] on input "text" at bounding box center [623, 178] width 826 height 22
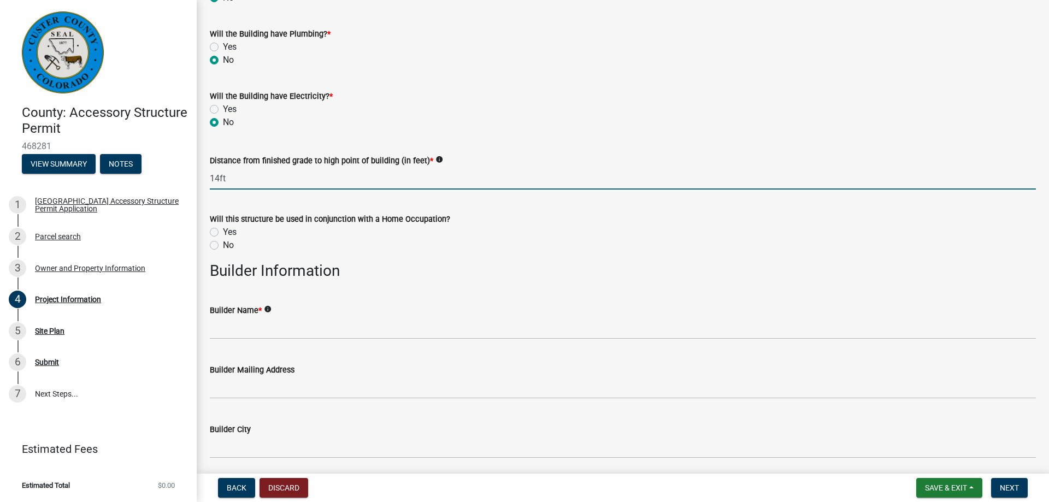
type input "14"
click at [223, 249] on label "No" at bounding box center [228, 245] width 11 height 13
click at [223, 246] on input "No" at bounding box center [226, 242] width 7 height 7
radio input "true"
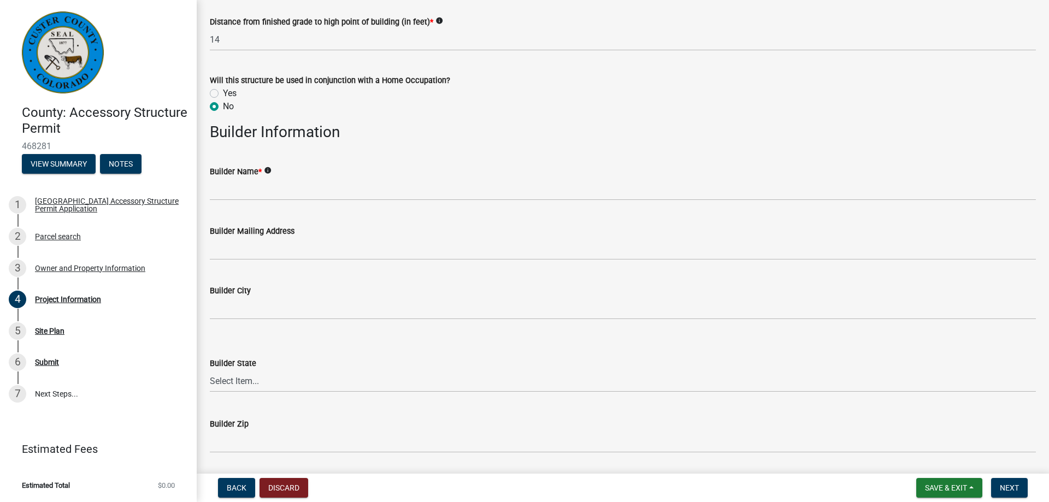
scroll to position [1093, 0]
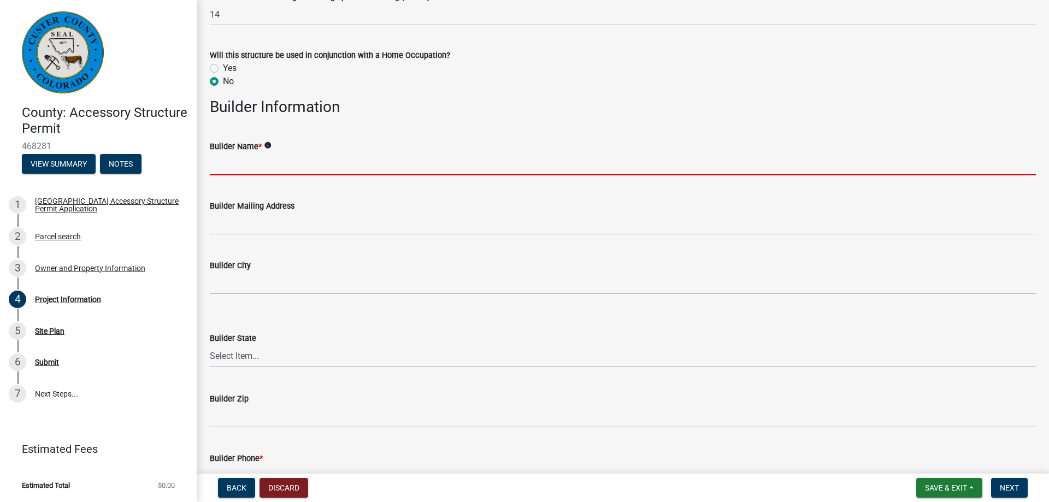
click at [232, 166] on input "Builder Name *" at bounding box center [623, 164] width 826 height 22
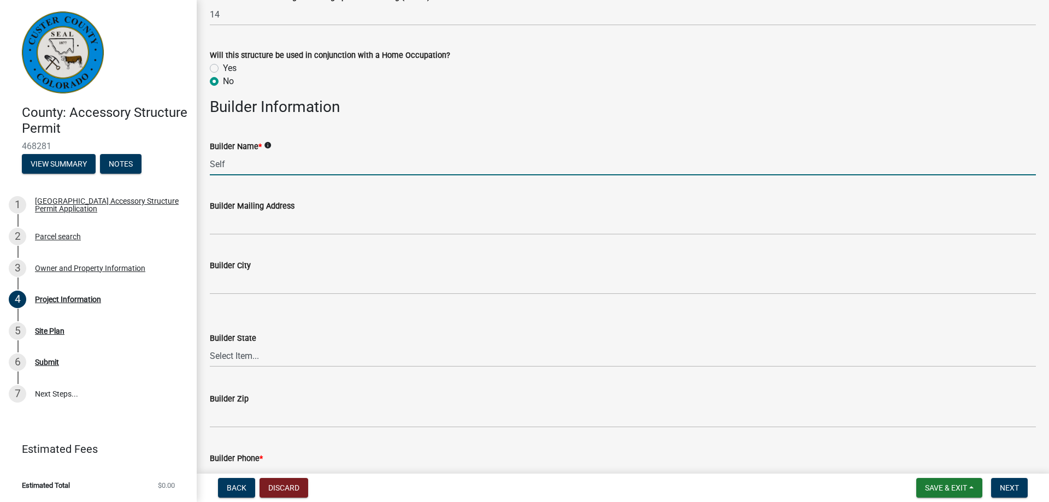
scroll to position [1136, 0]
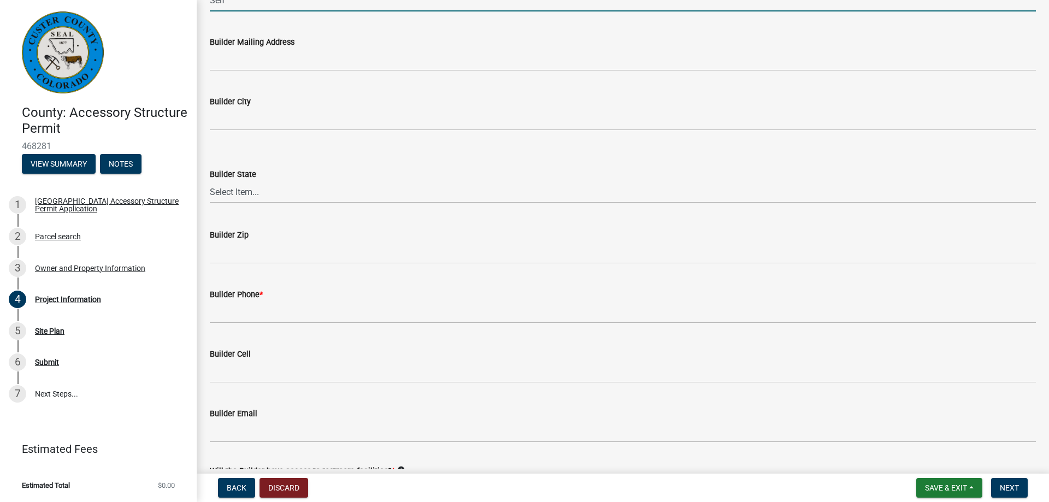
type input "Self"
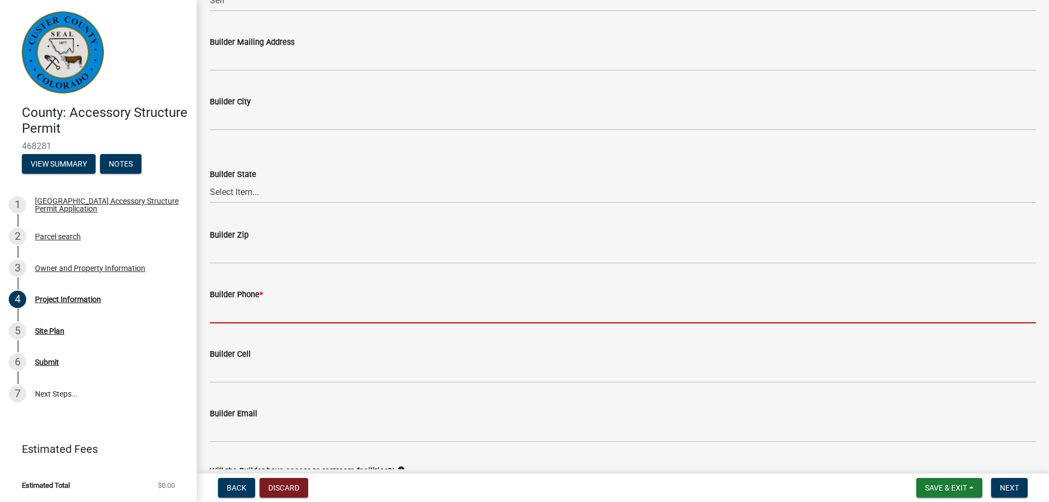
click at [251, 310] on input "Builder Phone *" at bounding box center [623, 312] width 826 height 22
type input "8132402060"
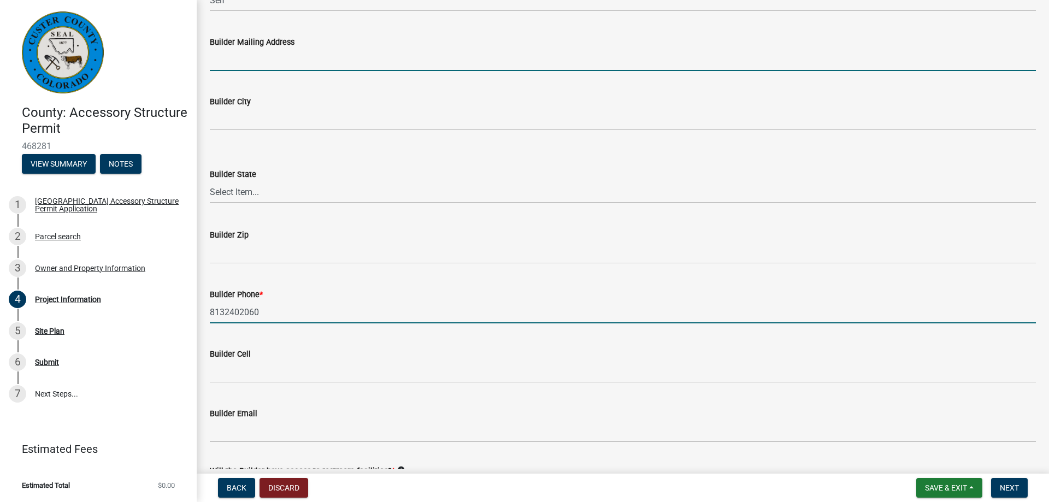
type input "[EMAIL_ADDRESS][DOMAIN_NAME]"
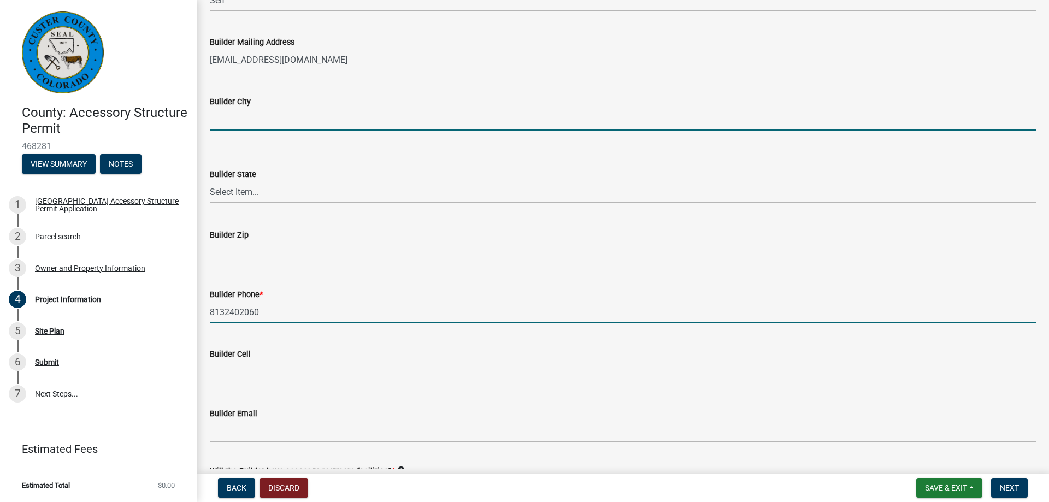
type input "Westcliffe"
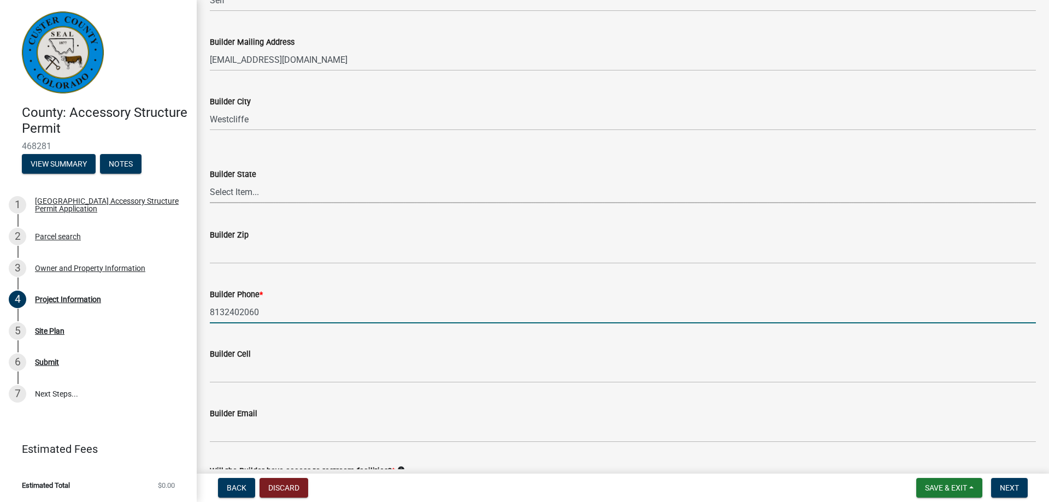
select select "CO"
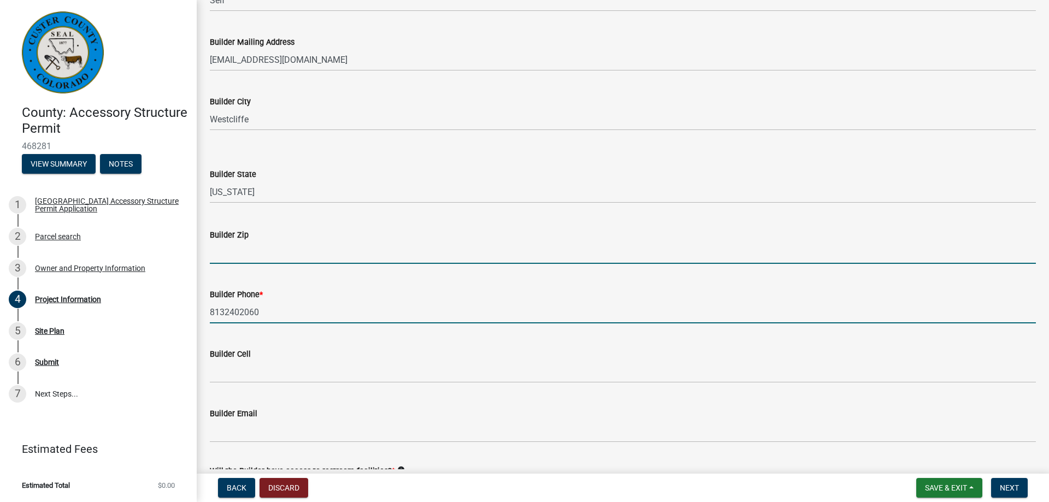
type input "81252"
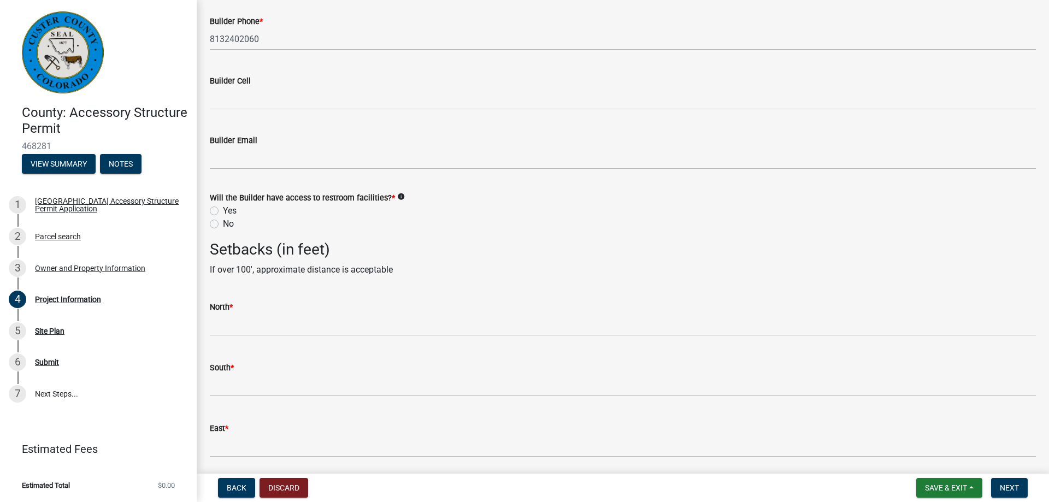
click at [223, 211] on label "Yes" at bounding box center [230, 210] width 14 height 13
click at [223, 211] on input "Yes" at bounding box center [226, 207] width 7 height 7
radio input "true"
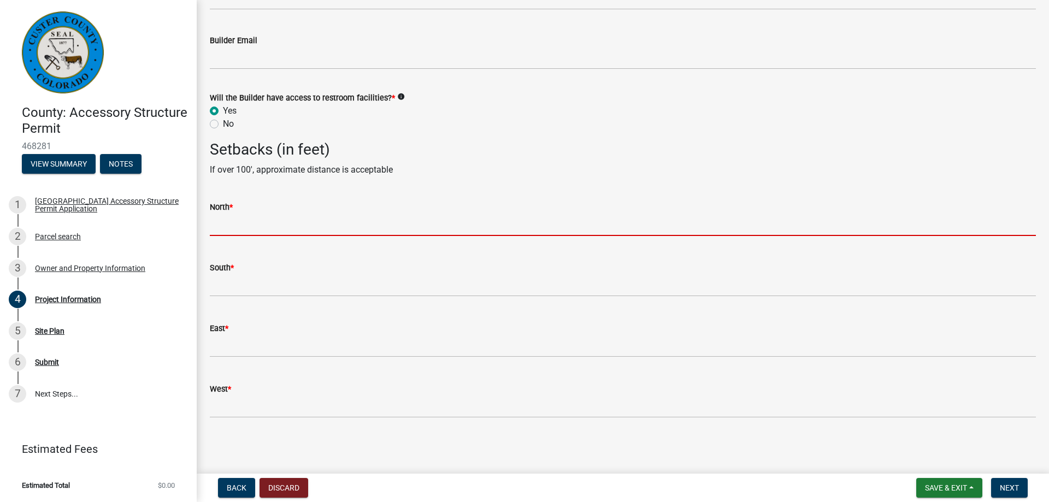
click at [354, 223] on input "text" at bounding box center [623, 225] width 826 height 22
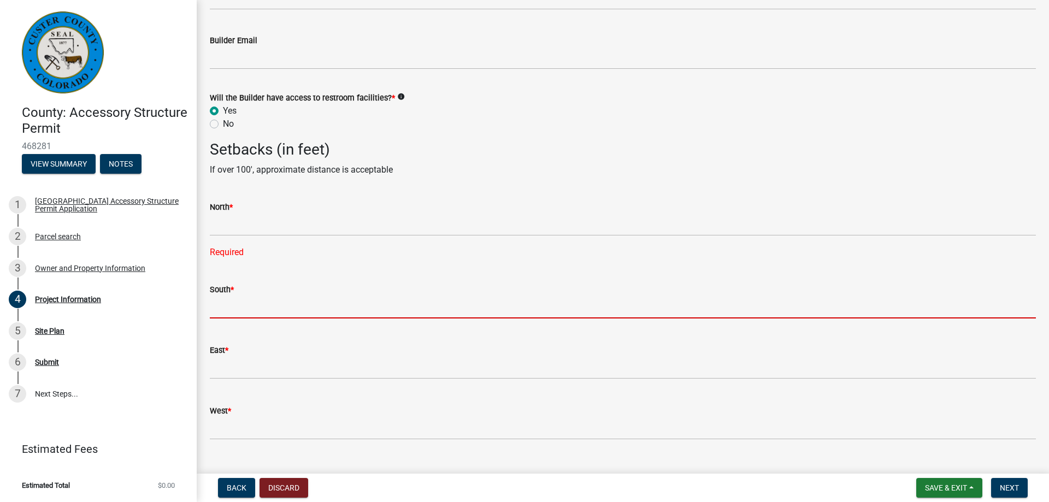
click at [226, 288] on form "South *" at bounding box center [623, 301] width 826 height 36
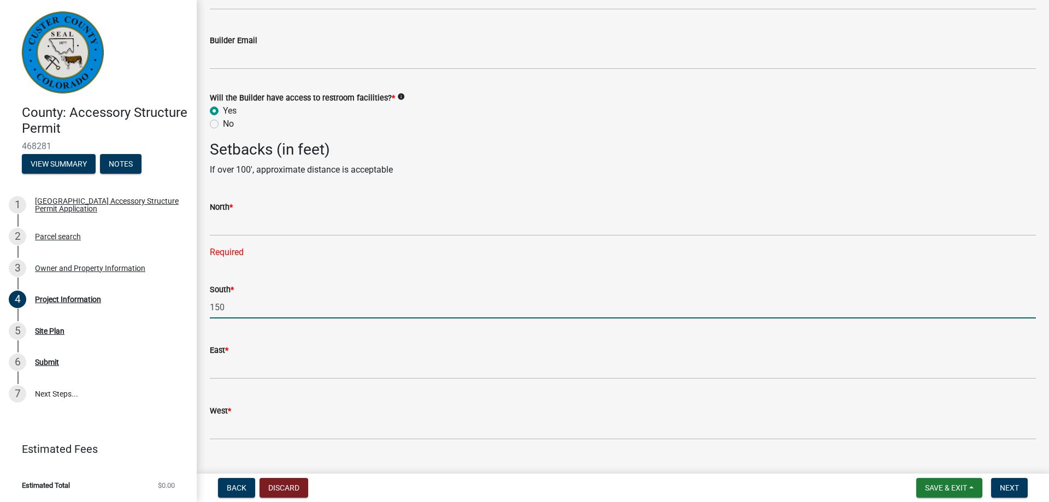
type input "150"
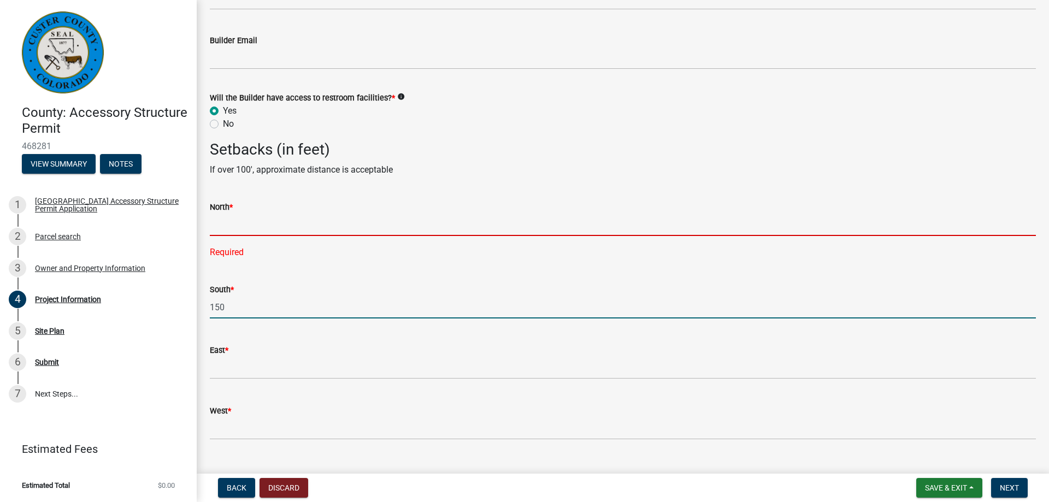
click at [221, 226] on input "text" at bounding box center [623, 225] width 826 height 22
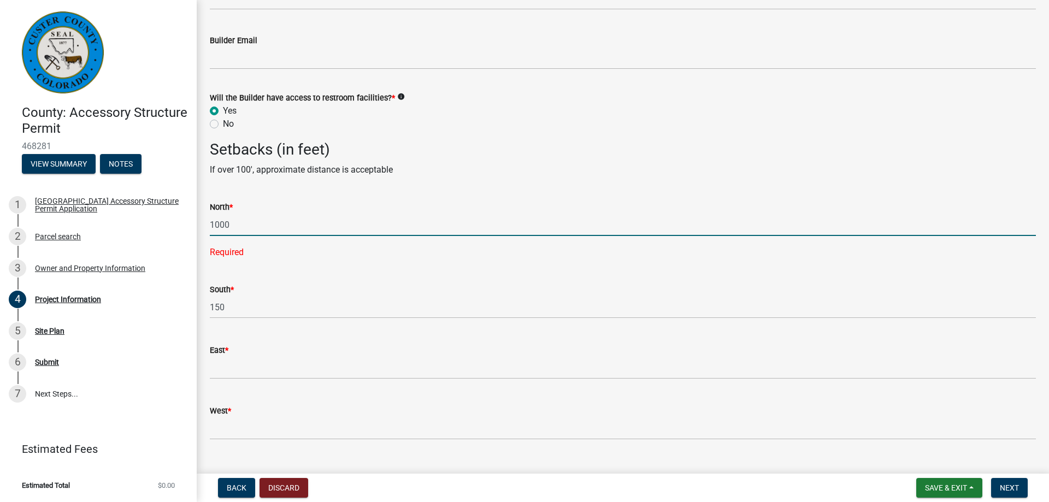
type input "1000"
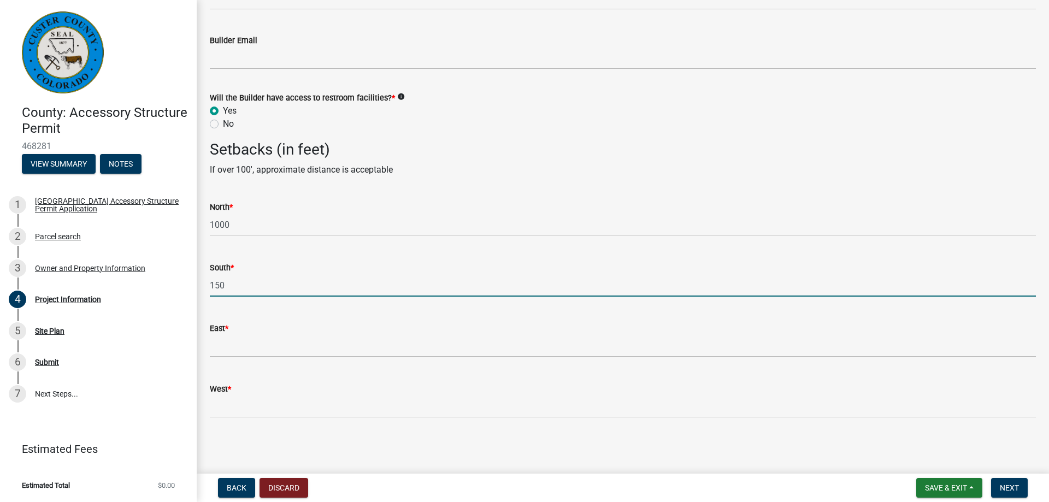
type input "1500"
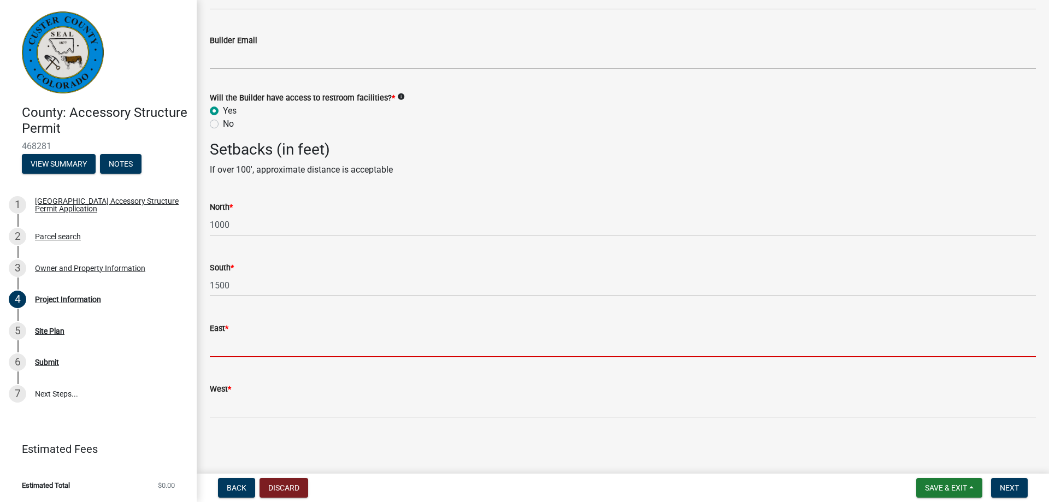
click at [232, 348] on input "text" at bounding box center [623, 346] width 826 height 22
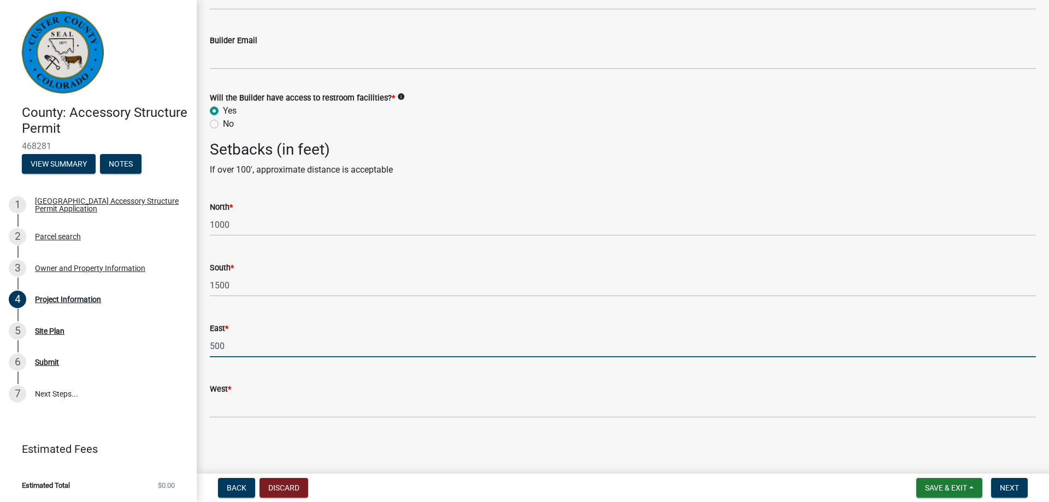
type input "500"
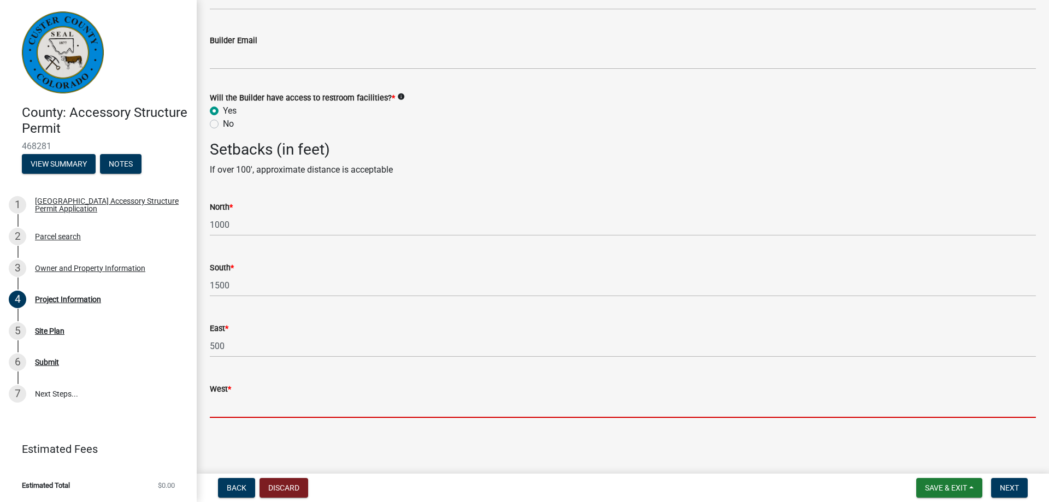
click at [238, 408] on input "West *" at bounding box center [623, 407] width 826 height 22
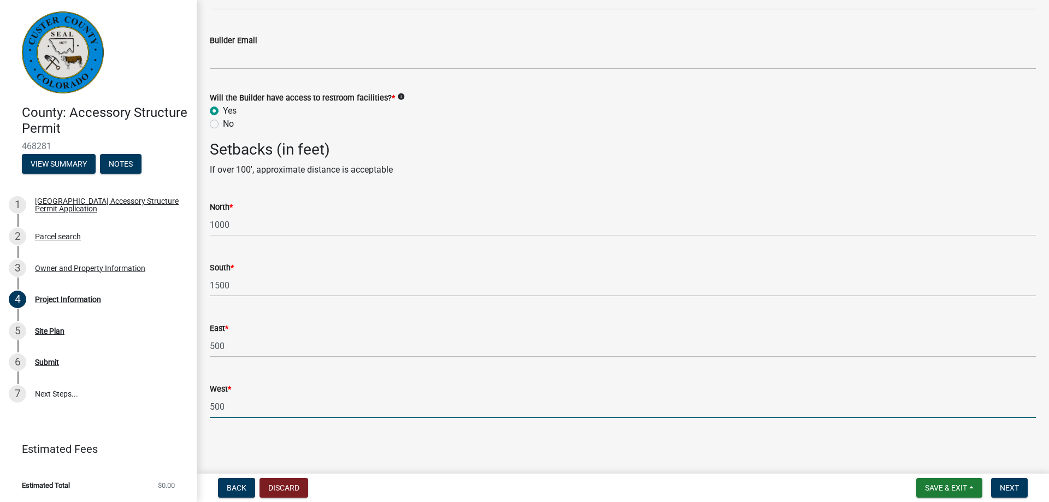
type input "500"
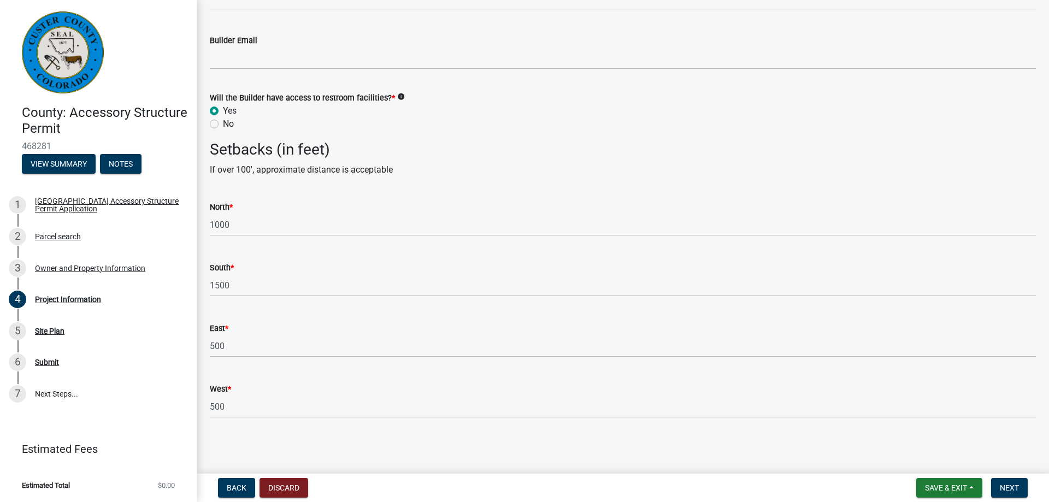
click at [208, 348] on div "East * 500" at bounding box center [623, 332] width 843 height 51
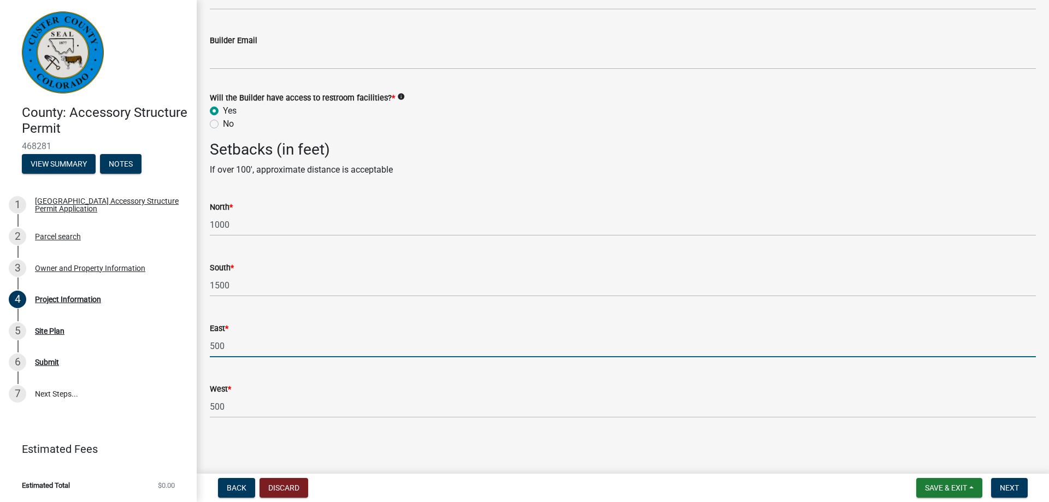
click at [211, 348] on input "500" at bounding box center [623, 346] width 826 height 22
type input "2500"
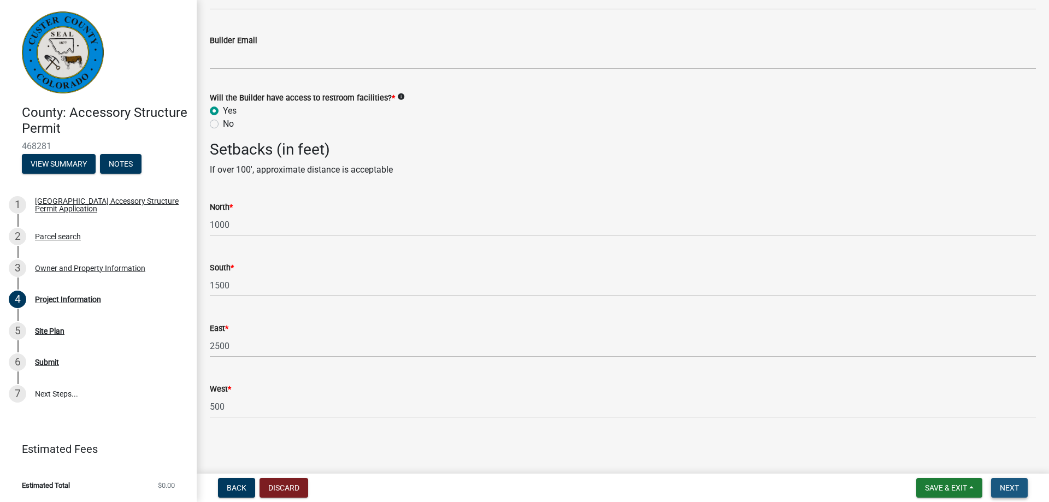
click at [1015, 490] on span "Next" at bounding box center [1009, 488] width 19 height 9
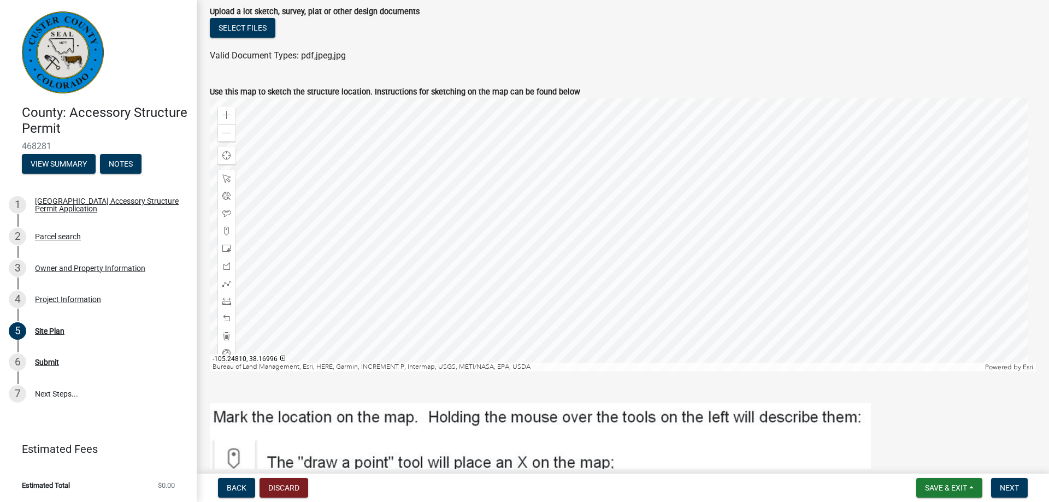
scroll to position [164, 0]
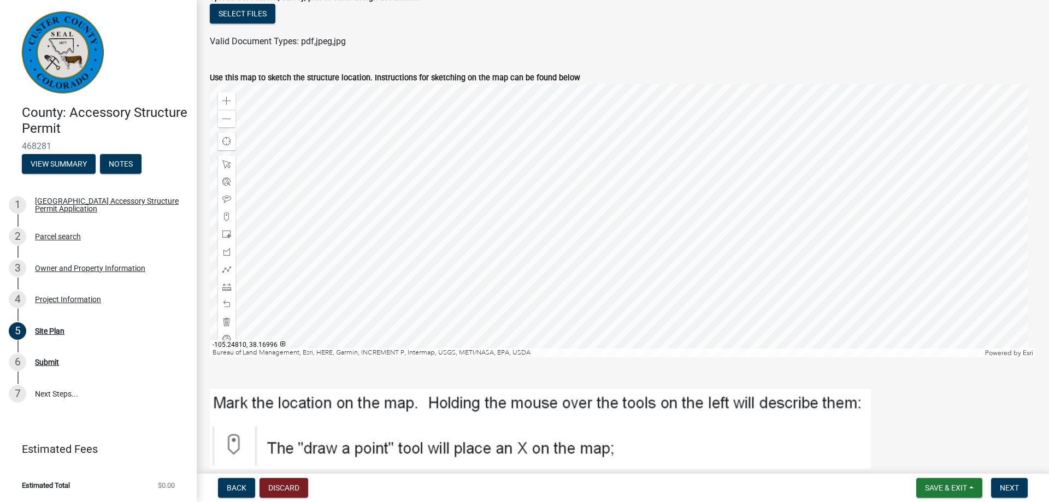
click at [596, 217] on div at bounding box center [623, 220] width 826 height 273
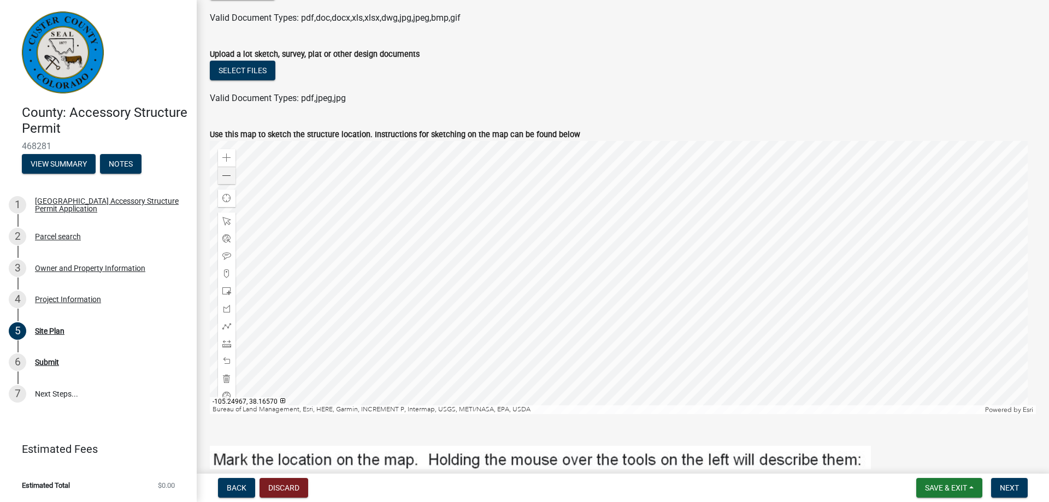
scroll to position [55, 0]
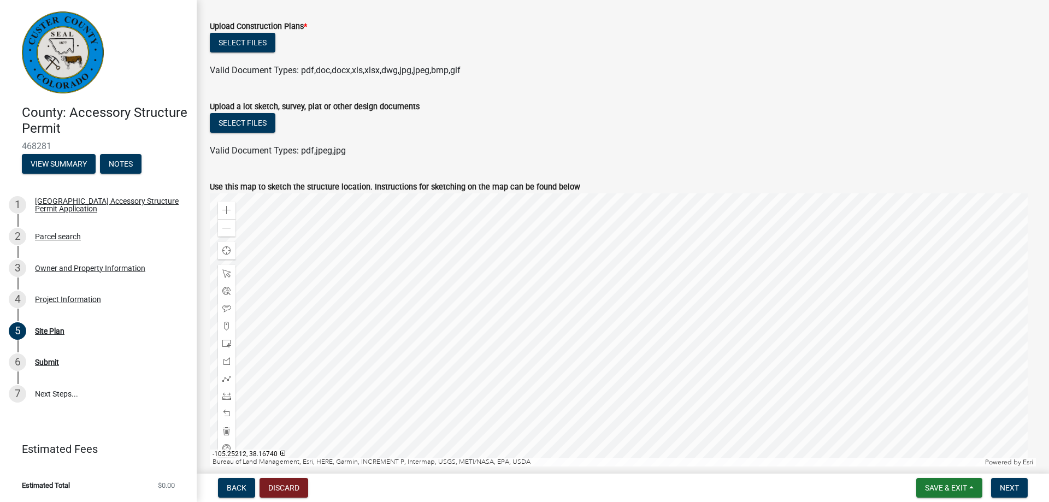
drag, startPoint x: 563, startPoint y: 190, endPoint x: 511, endPoint y: 417, distance: 233.6
click at [511, 417] on div at bounding box center [623, 329] width 826 height 273
click at [231, 209] on span at bounding box center [226, 210] width 9 height 9
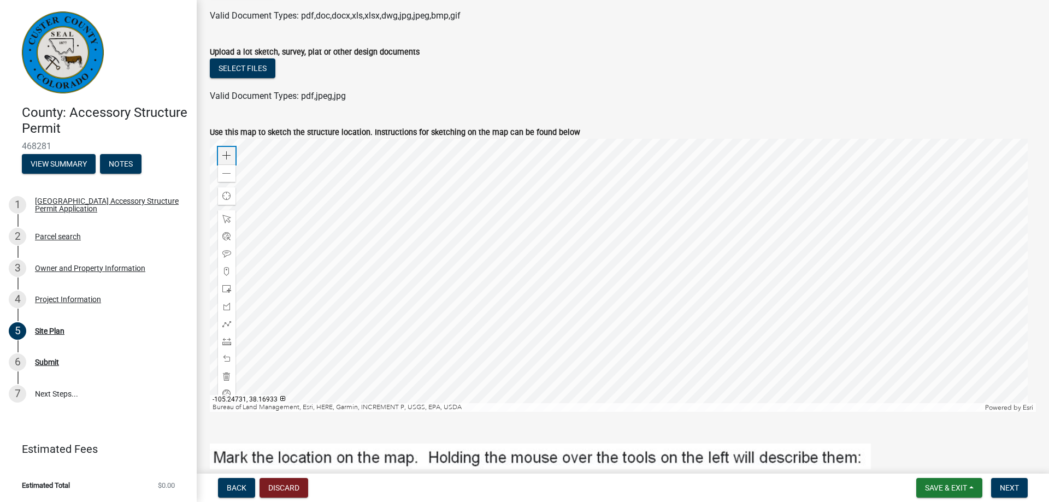
scroll to position [164, 0]
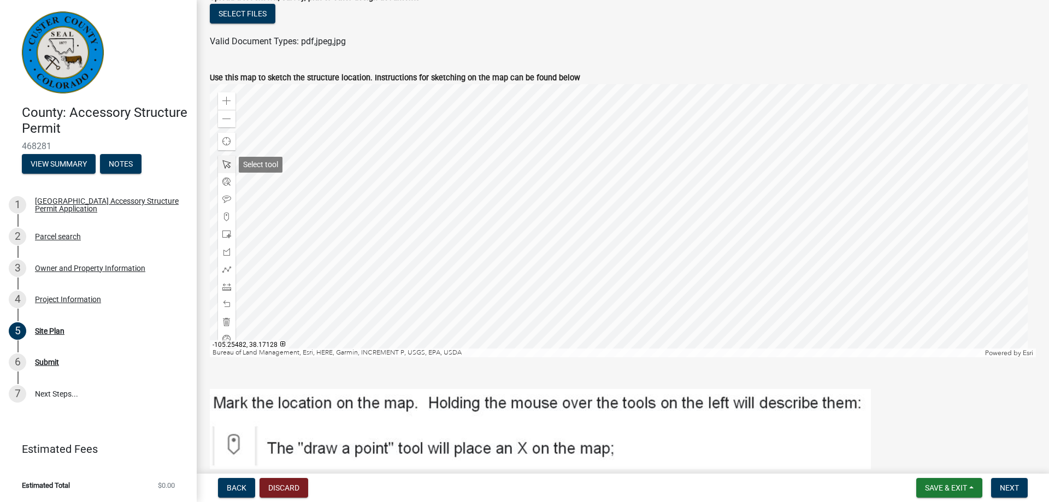
click at [223, 164] on span at bounding box center [226, 164] width 9 height 9
click at [229, 162] on span at bounding box center [226, 164] width 9 height 9
click at [228, 217] on span at bounding box center [226, 217] width 9 height 9
click at [540, 336] on div at bounding box center [623, 220] width 826 height 273
click at [226, 163] on span at bounding box center [226, 164] width 9 height 9
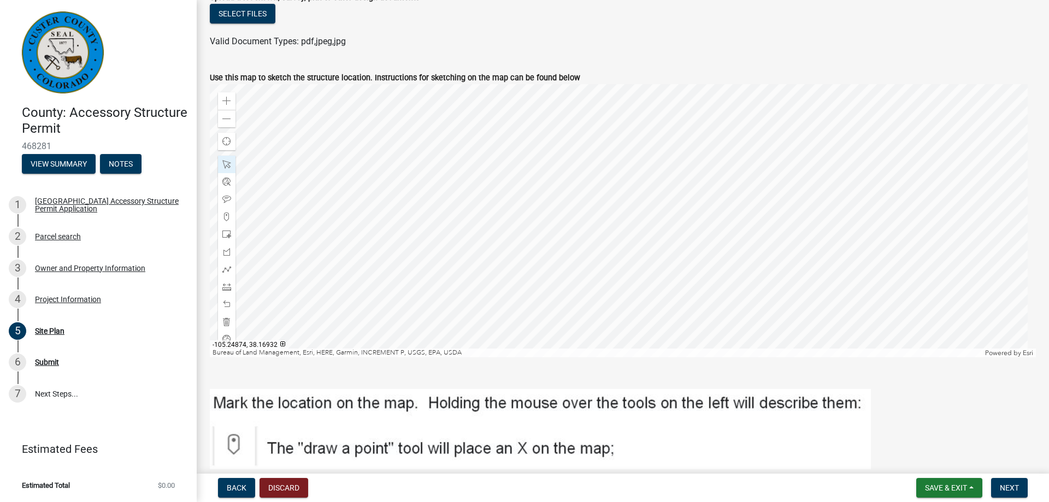
drag, startPoint x: 232, startPoint y: 150, endPoint x: 545, endPoint y: 208, distance: 318.5
click at [546, 318] on div at bounding box center [623, 220] width 826 height 273
drag, startPoint x: 547, startPoint y: 319, endPoint x: 555, endPoint y: 305, distance: 15.5
click at [555, 305] on div at bounding box center [623, 220] width 826 height 273
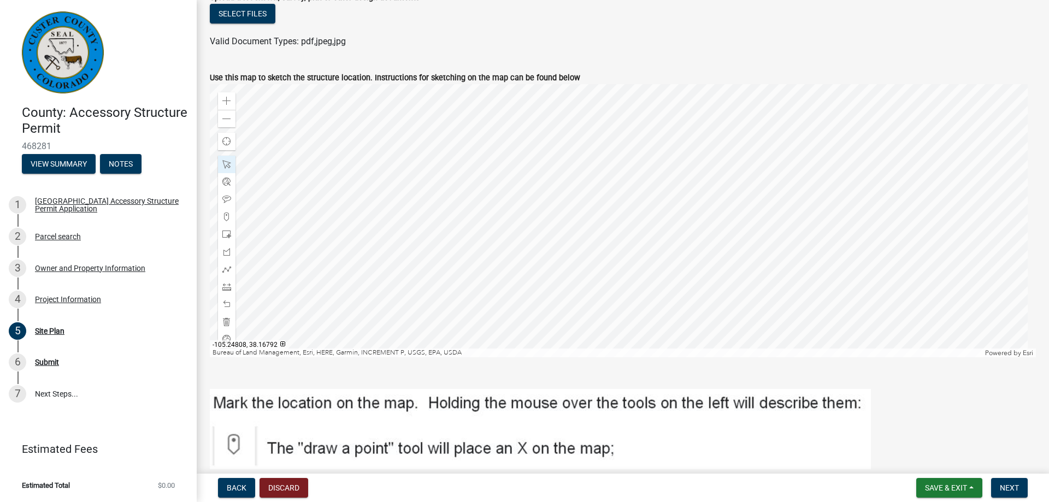
drag, startPoint x: 555, startPoint y: 305, endPoint x: 572, endPoint y: 248, distance: 59.7
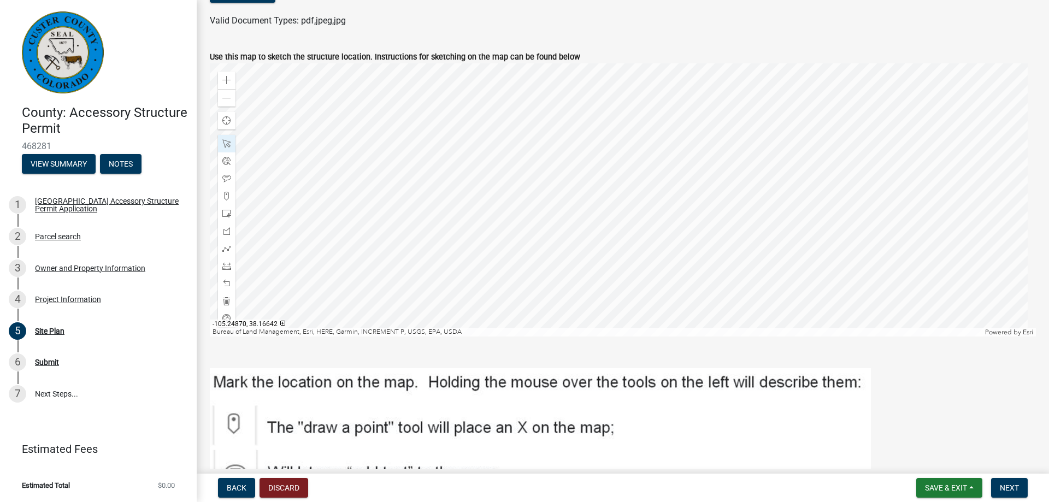
scroll to position [294, 0]
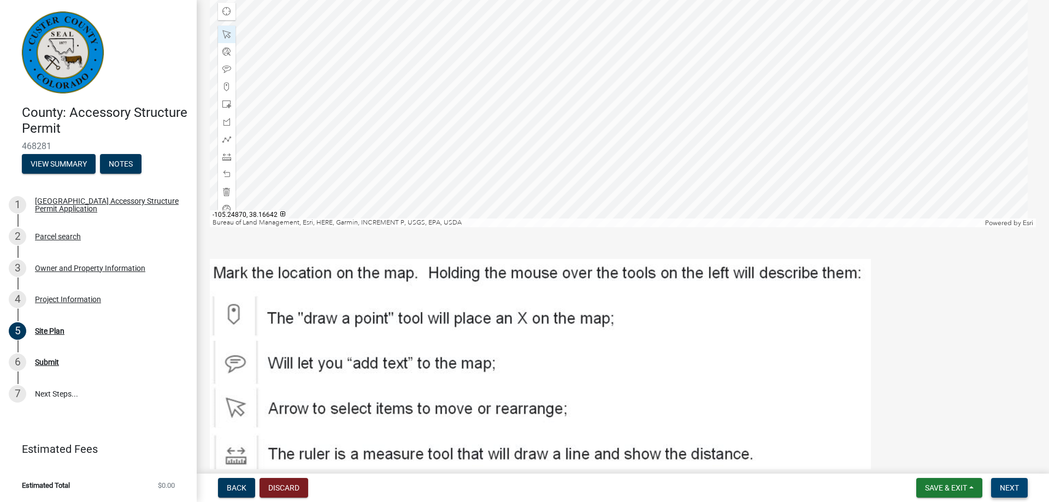
click at [1007, 487] on span "Next" at bounding box center [1009, 488] width 19 height 9
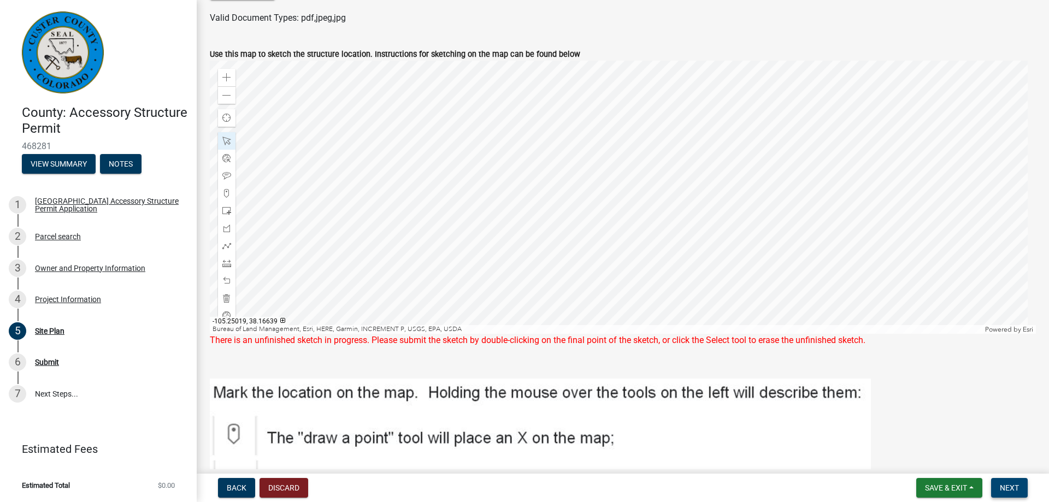
scroll to position [165, 0]
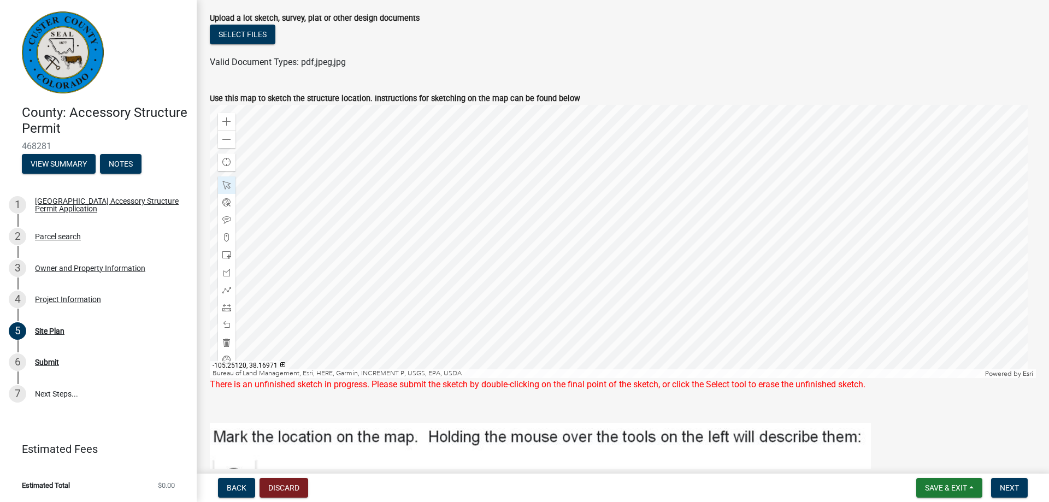
drag, startPoint x: 465, startPoint y: 308, endPoint x: 410, endPoint y: 154, distance: 163.5
drag, startPoint x: 410, startPoint y: 154, endPoint x: 578, endPoint y: 364, distance: 269.5
drag, startPoint x: 578, startPoint y: 364, endPoint x: 734, endPoint y: 96, distance: 310.7
click at [226, 125] on span at bounding box center [226, 121] width 9 height 9
click at [225, 122] on span at bounding box center [226, 121] width 9 height 9
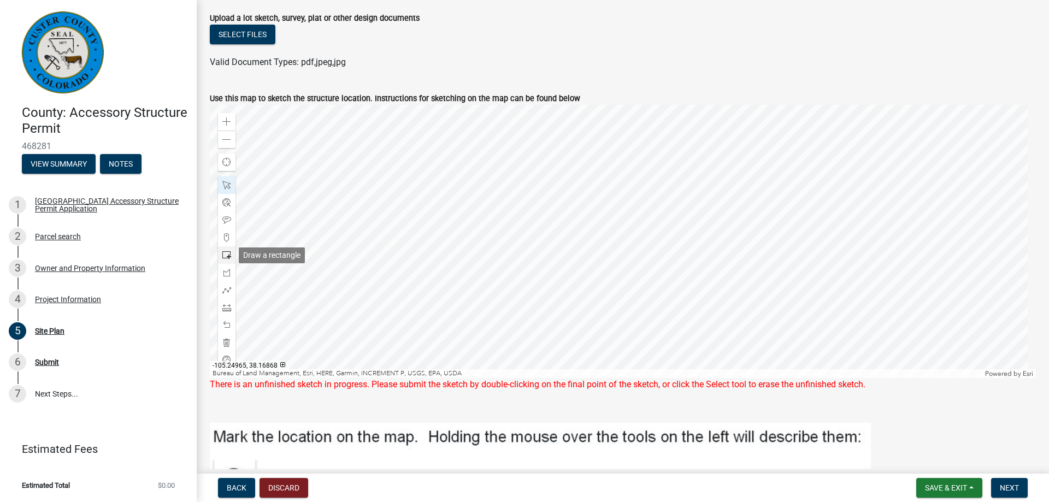
click at [227, 255] on span at bounding box center [226, 255] width 9 height 9
click at [339, 240] on div at bounding box center [623, 241] width 826 height 273
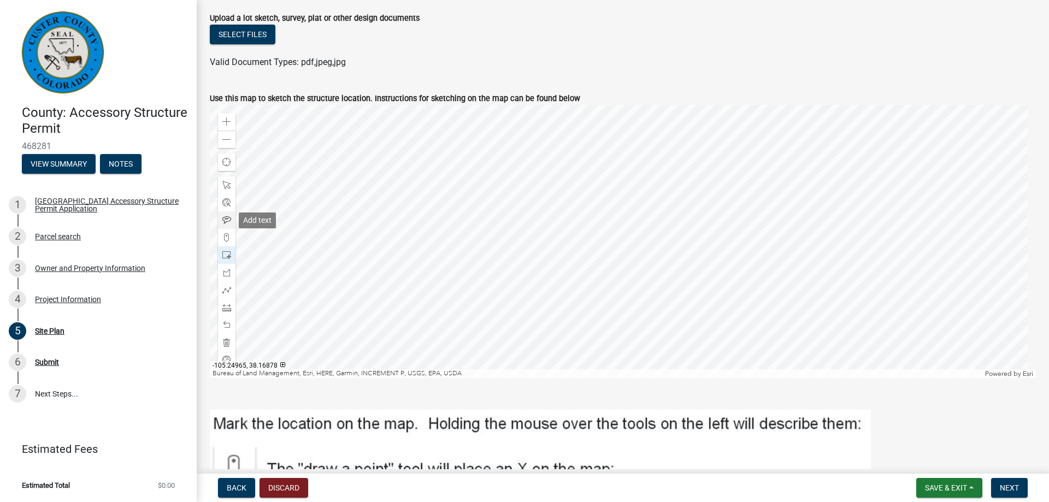
click at [225, 219] on span at bounding box center [226, 220] width 9 height 9
click at [345, 197] on div at bounding box center [623, 241] width 826 height 273
click at [404, 237] on div at bounding box center [623, 241] width 826 height 273
click at [226, 254] on span at bounding box center [226, 255] width 9 height 9
click at [337, 254] on div at bounding box center [623, 241] width 826 height 273
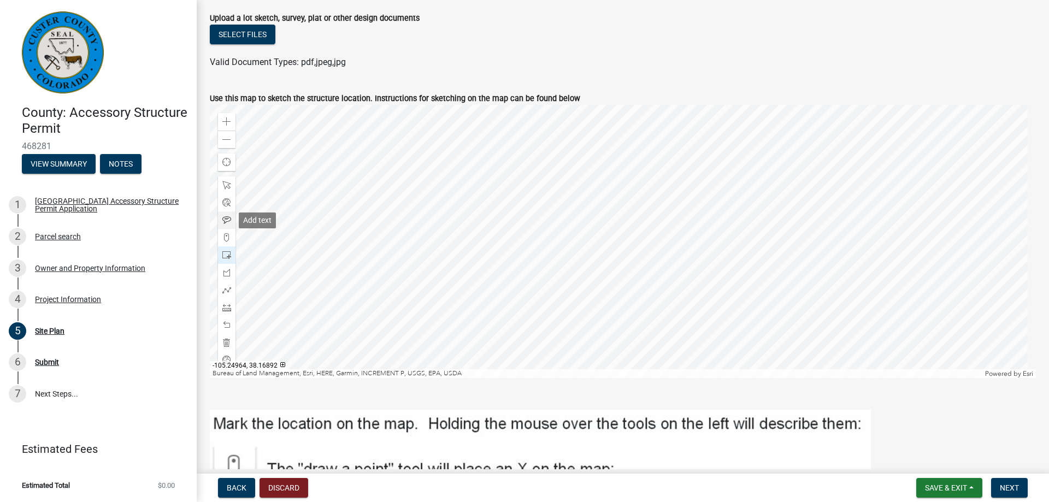
click at [226, 222] on span at bounding box center [226, 220] width 9 height 9
click at [343, 263] on div at bounding box center [623, 241] width 826 height 273
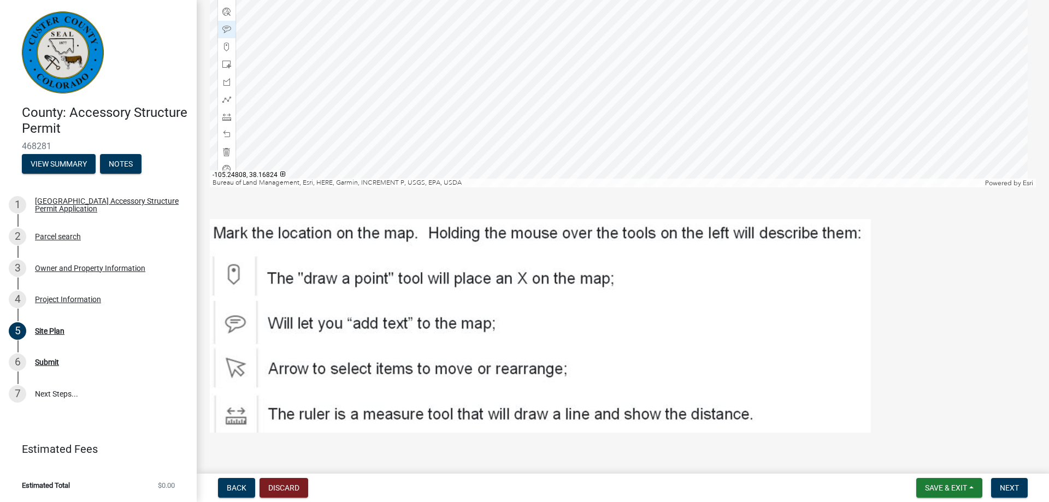
scroll to position [370, 0]
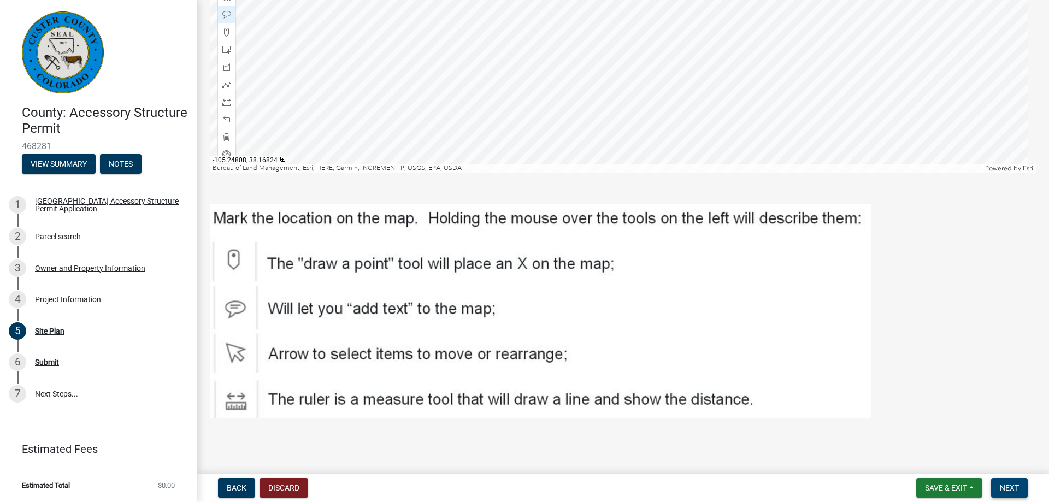
click at [1009, 485] on span "Next" at bounding box center [1009, 488] width 19 height 9
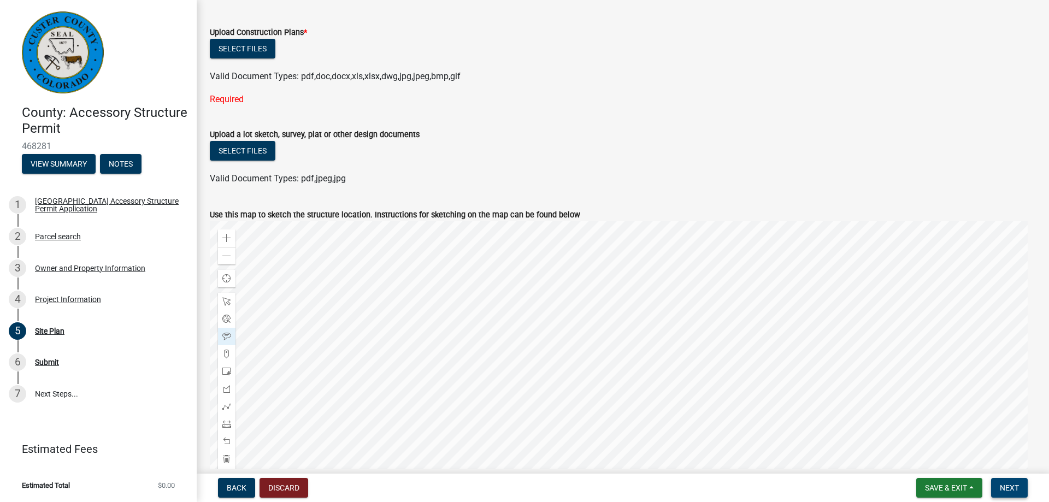
scroll to position [0, 0]
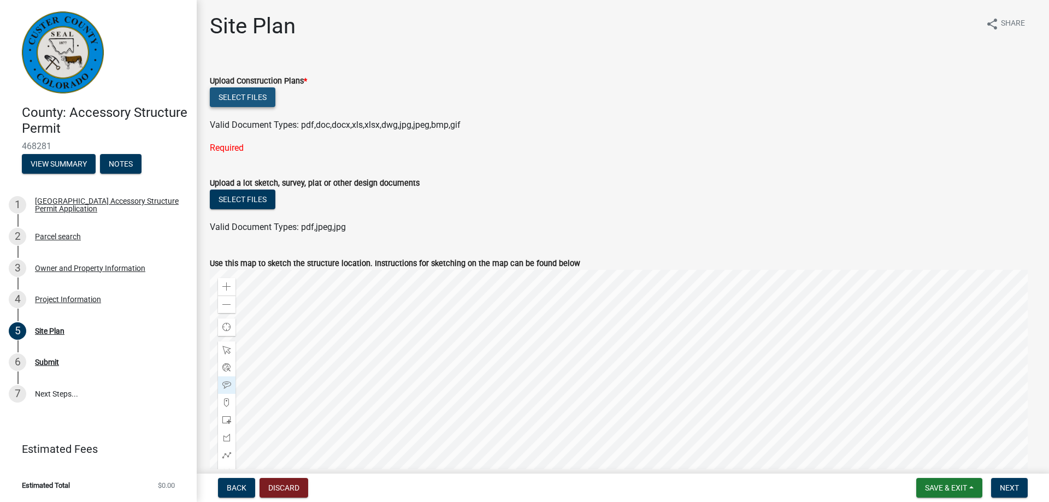
click at [262, 95] on button "Select files" at bounding box center [243, 97] width 66 height 20
click at [240, 95] on button "Select files" at bounding box center [243, 97] width 66 height 20
click at [258, 96] on button "Select files" at bounding box center [243, 97] width 66 height 20
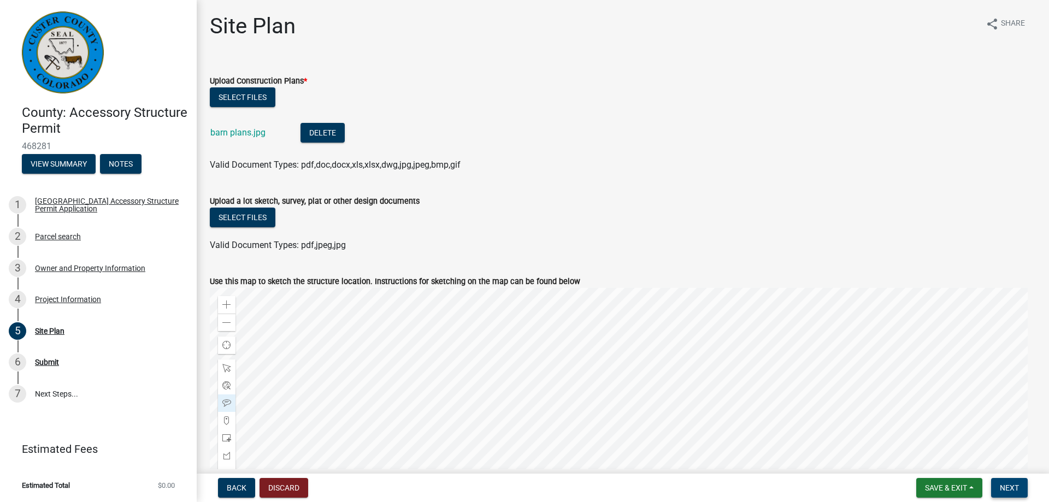
click at [1015, 489] on span "Next" at bounding box center [1009, 488] width 19 height 9
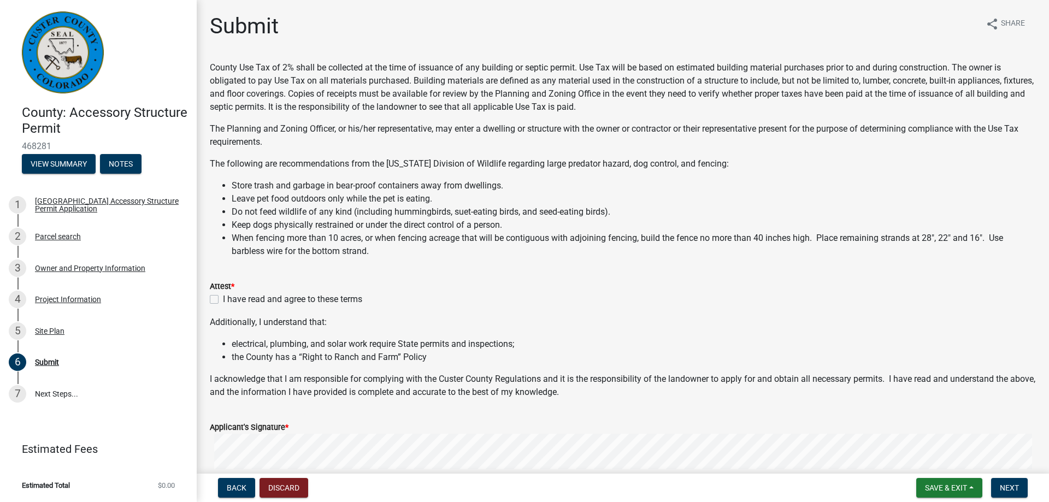
click at [223, 300] on label "I have read and agree to these terms" at bounding box center [292, 299] width 139 height 13
click at [223, 300] on input "I have read and agree to these terms" at bounding box center [226, 296] width 7 height 7
checkbox input "true"
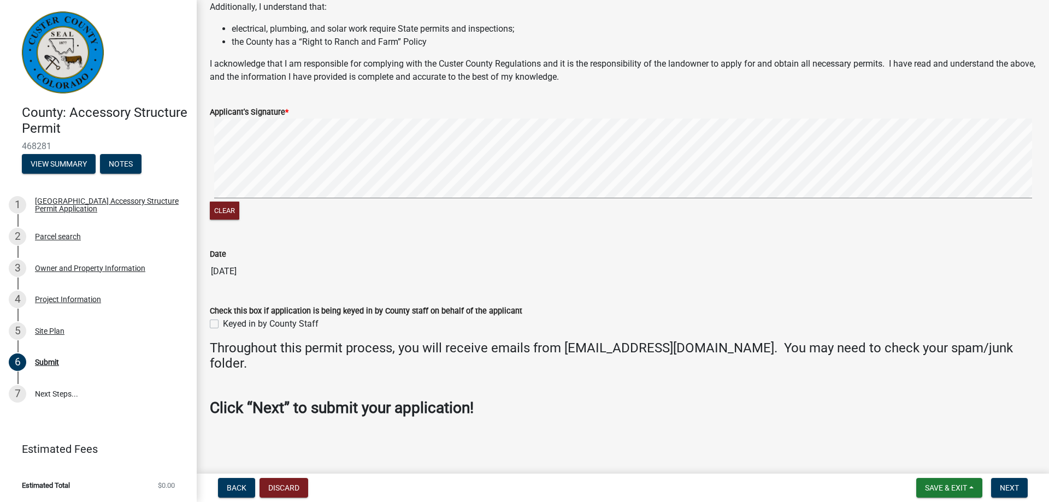
scroll to position [316, 0]
click at [1003, 491] on span "Next" at bounding box center [1009, 488] width 19 height 9
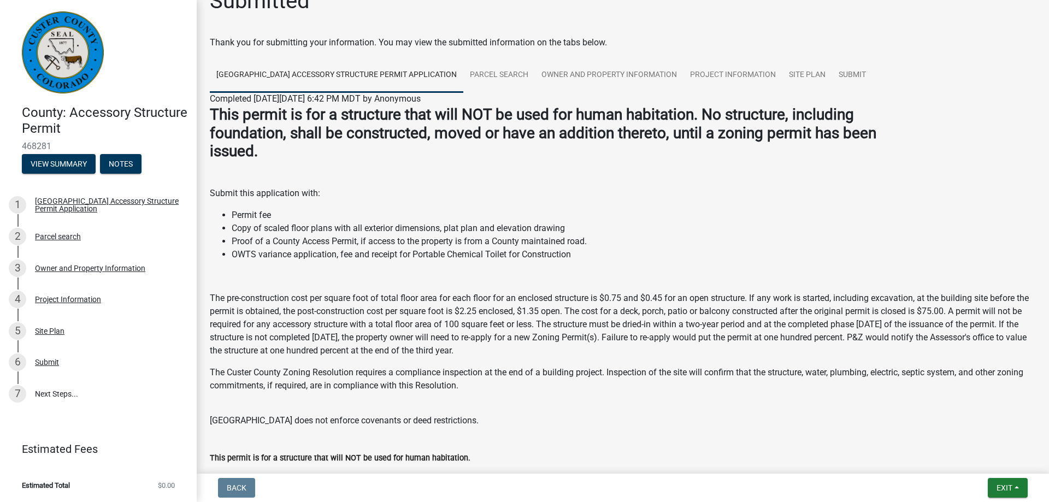
scroll to position [0, 0]
